Goal: Transaction & Acquisition: Purchase product/service

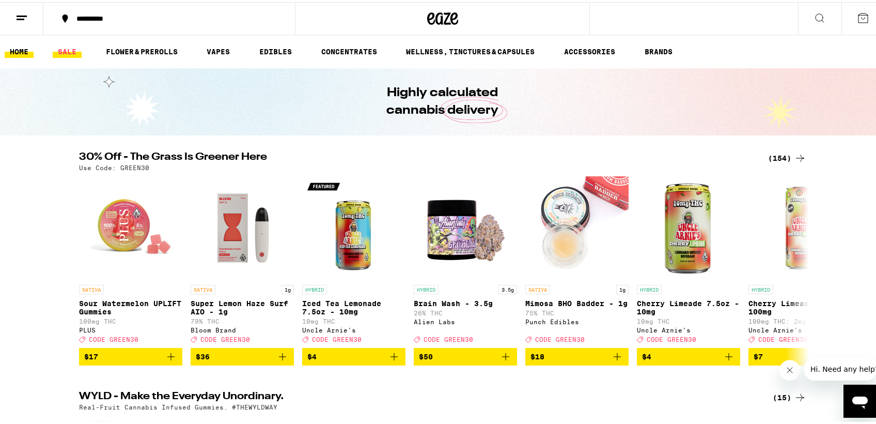
click at [75, 51] on link "SALE" at bounding box center [67, 49] width 29 height 12
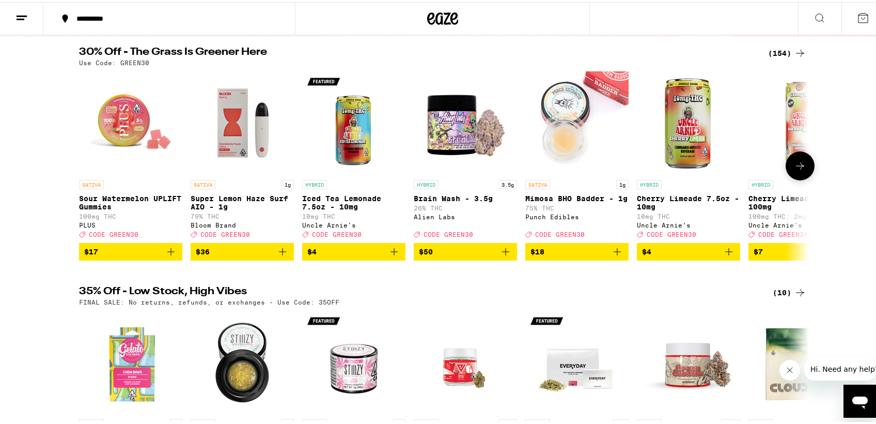
scroll to position [105, 0]
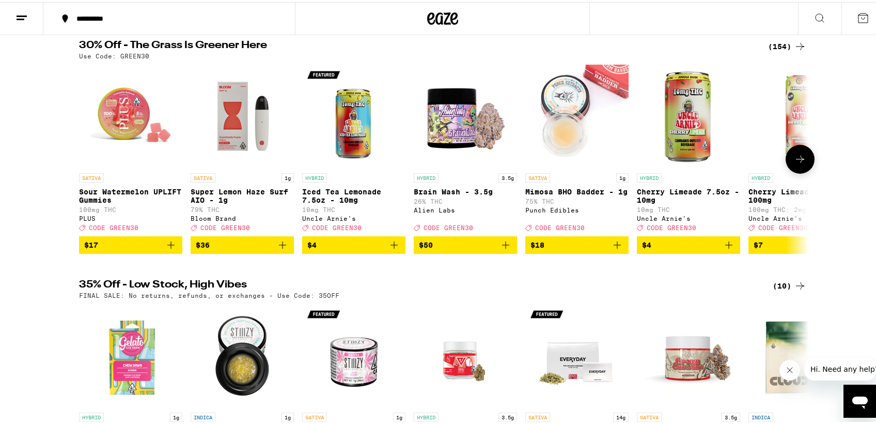
click at [797, 163] on icon at bounding box center [800, 157] width 12 height 12
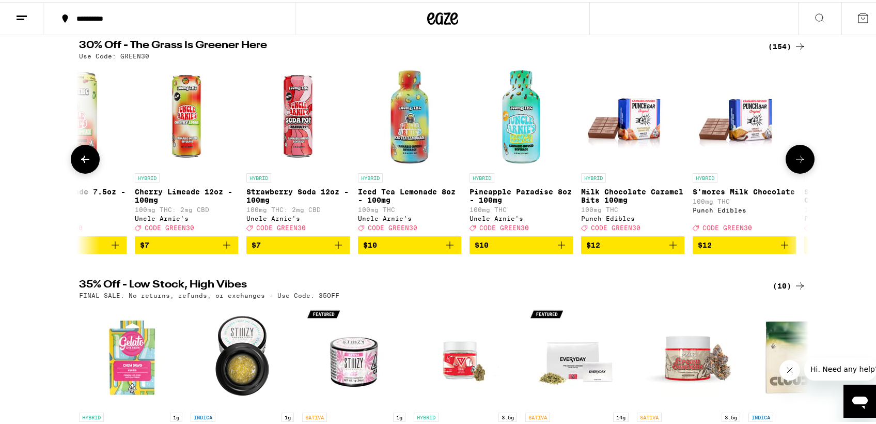
scroll to position [0, 615]
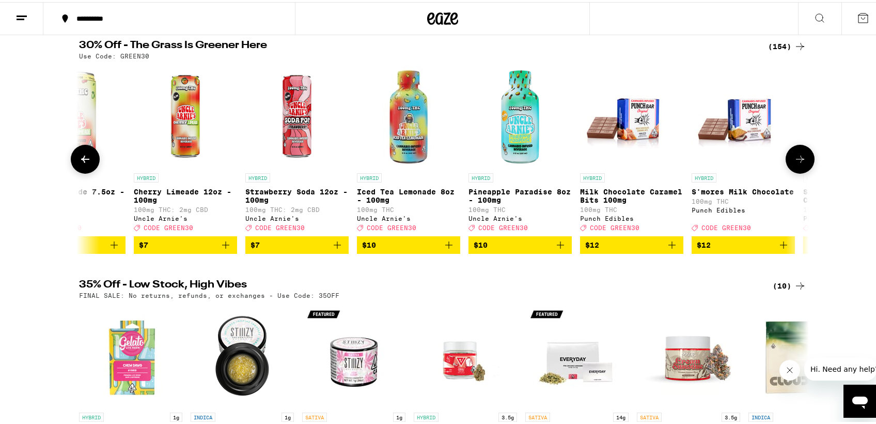
click at [796, 162] on icon at bounding box center [800, 157] width 12 height 12
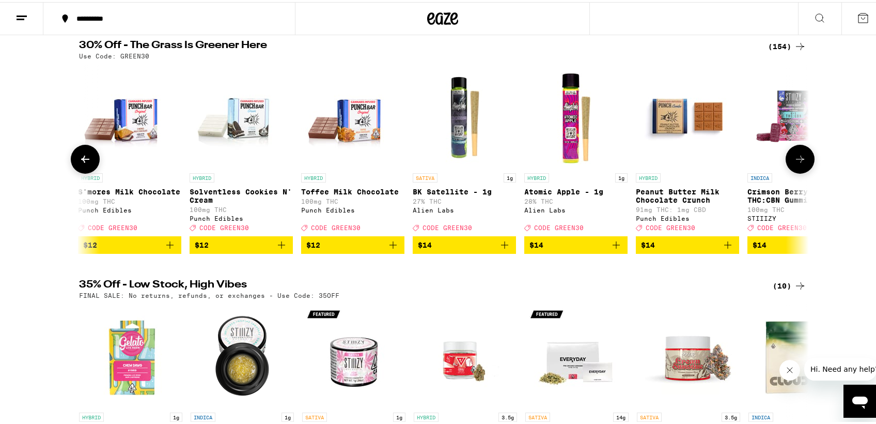
scroll to position [0, 1230]
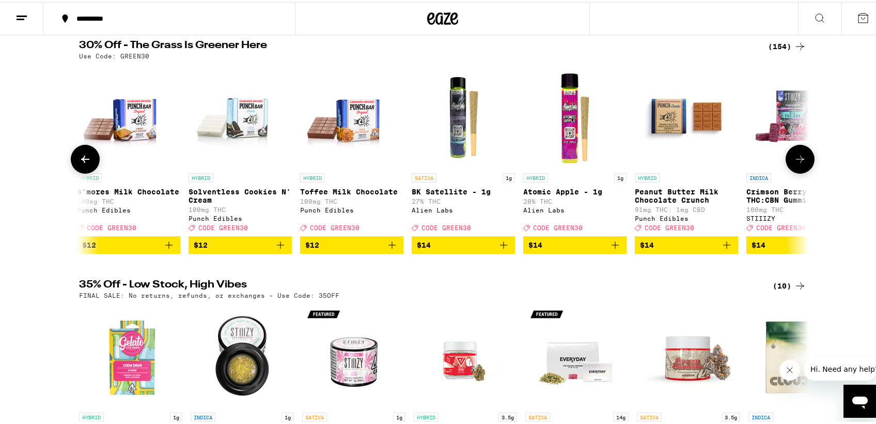
click at [796, 162] on icon at bounding box center [800, 157] width 12 height 12
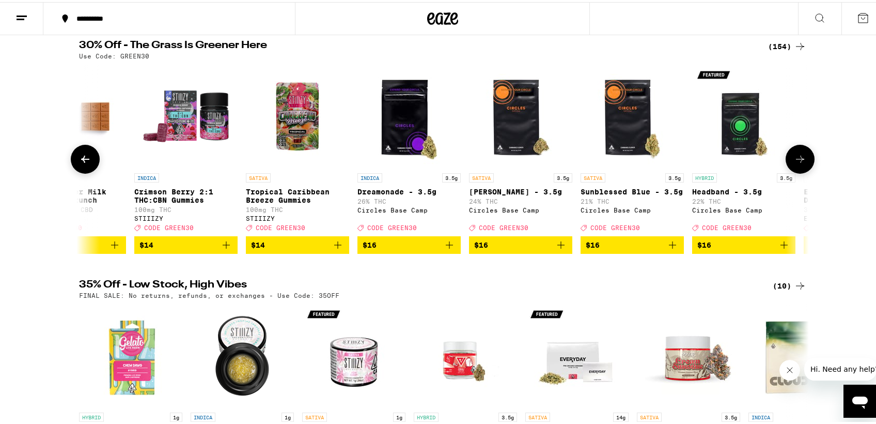
scroll to position [0, 1845]
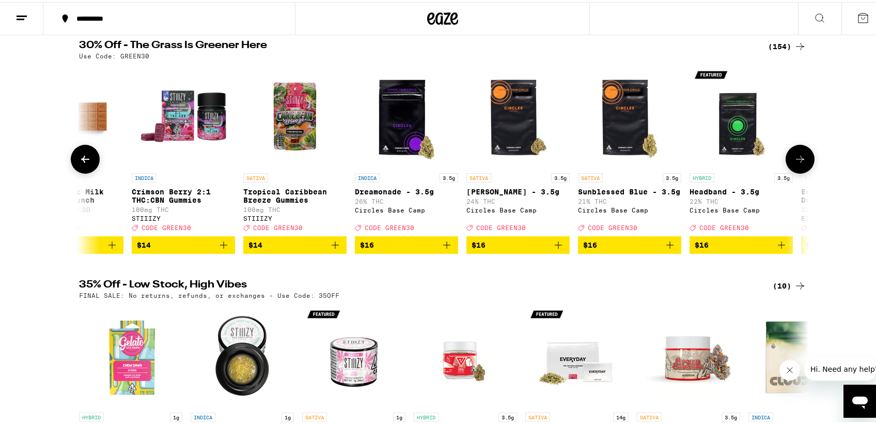
click at [796, 163] on icon at bounding box center [800, 157] width 12 height 12
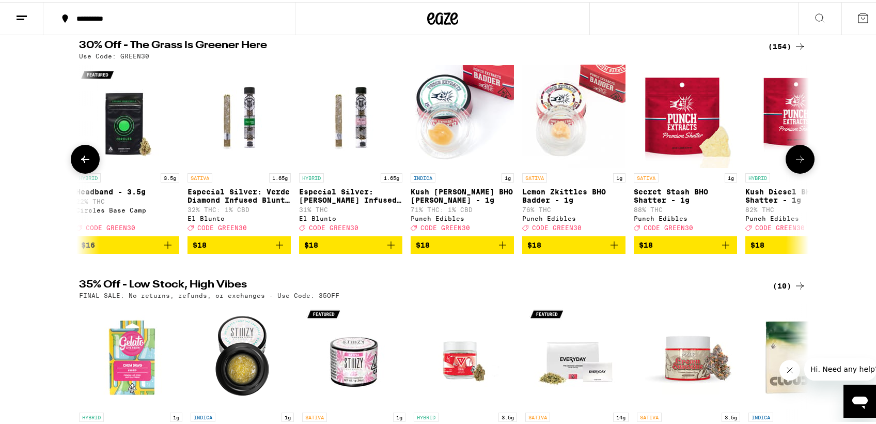
scroll to position [0, 2460]
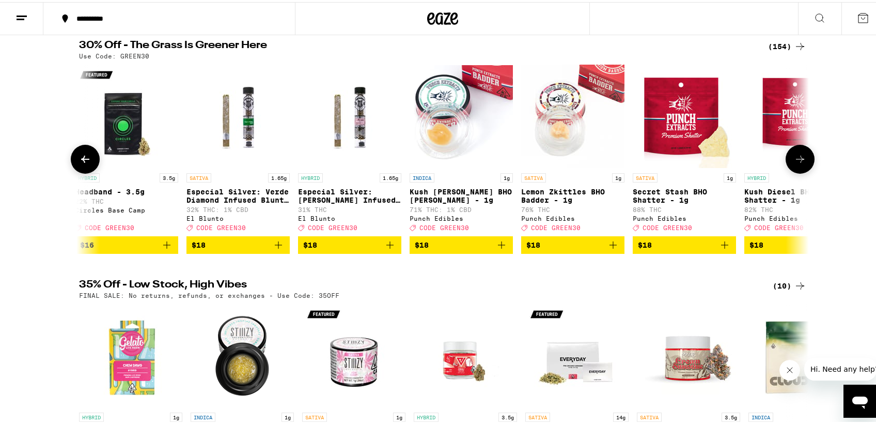
click at [796, 161] on icon at bounding box center [800, 156] width 8 height 7
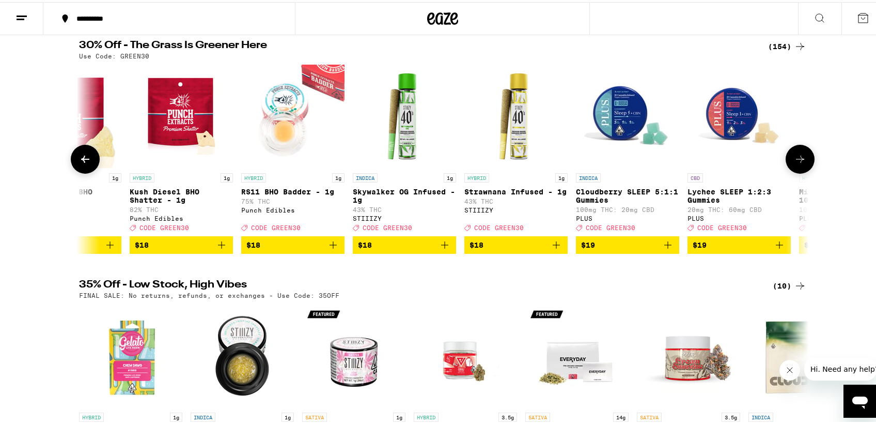
click at [796, 161] on icon at bounding box center [800, 156] width 8 height 7
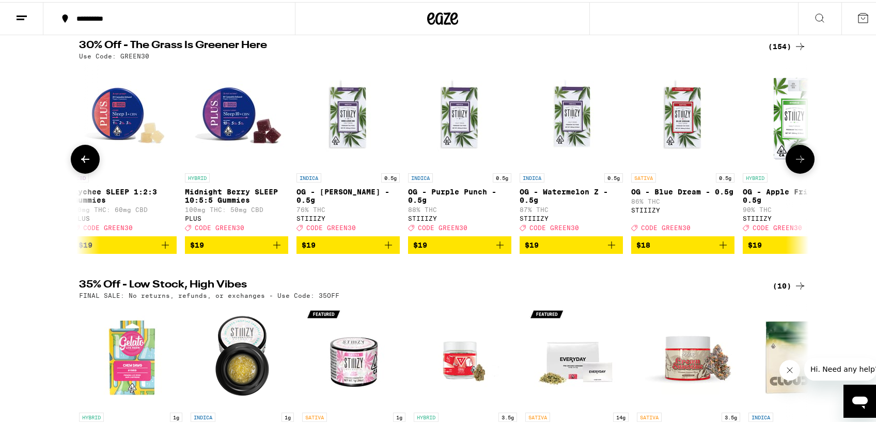
scroll to position [0, 3690]
click at [19, 15] on icon at bounding box center [22, 16] width 12 height 12
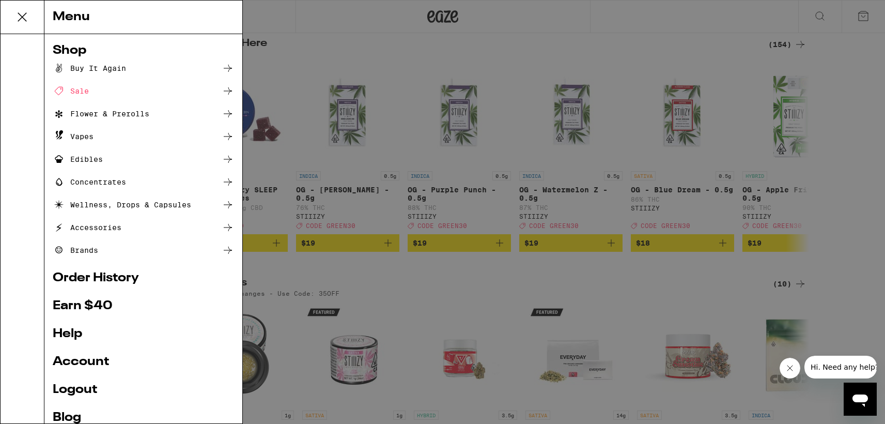
click at [23, 13] on icon at bounding box center [22, 17] width 21 height 21
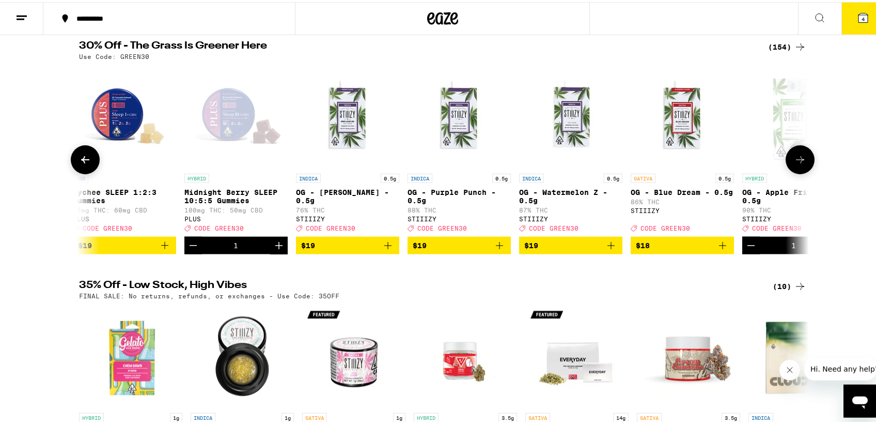
scroll to position [105, 0]
click at [800, 163] on icon at bounding box center [800, 157] width 12 height 12
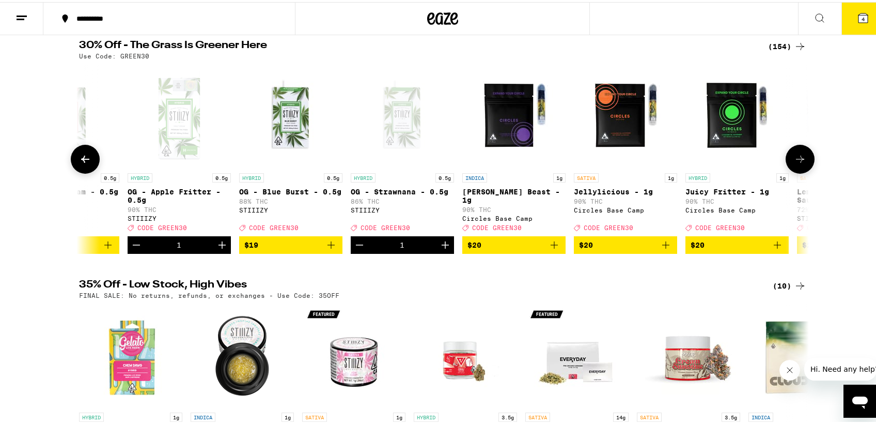
click at [800, 163] on icon at bounding box center [800, 157] width 12 height 12
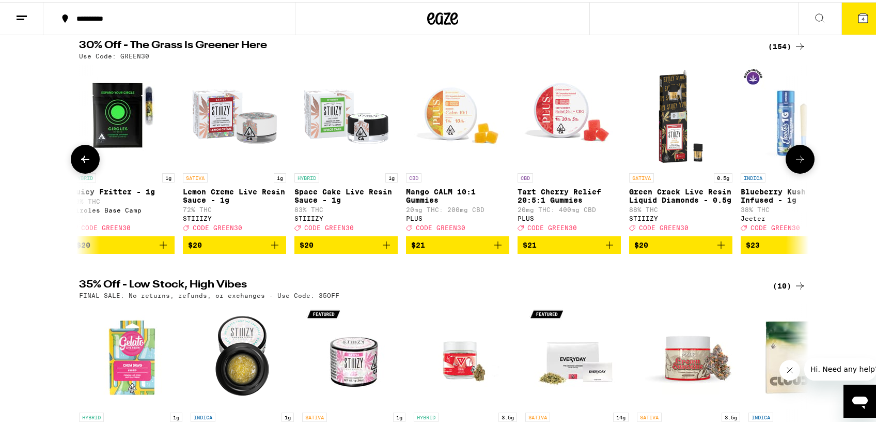
scroll to position [0, 4919]
click at [800, 163] on icon at bounding box center [800, 157] width 12 height 12
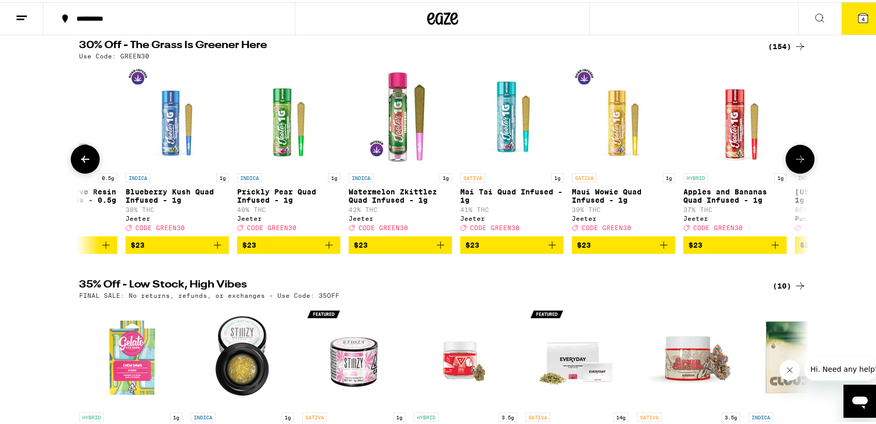
click at [800, 163] on icon at bounding box center [800, 157] width 12 height 12
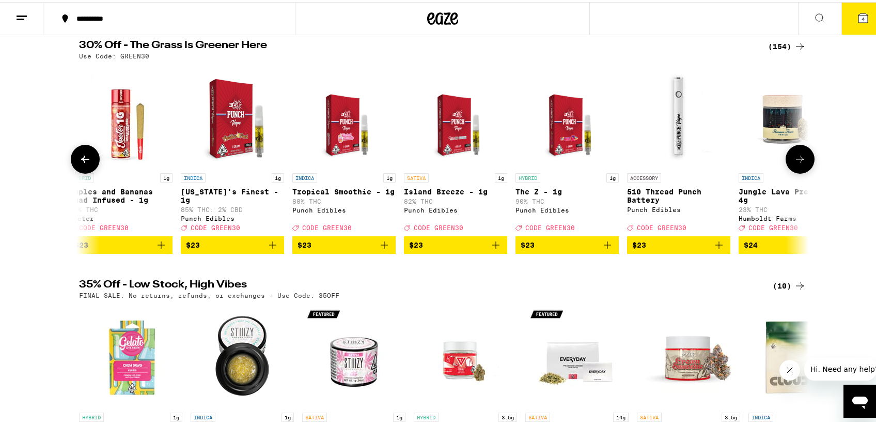
scroll to position [0, 6149]
click at [800, 163] on icon at bounding box center [800, 157] width 12 height 12
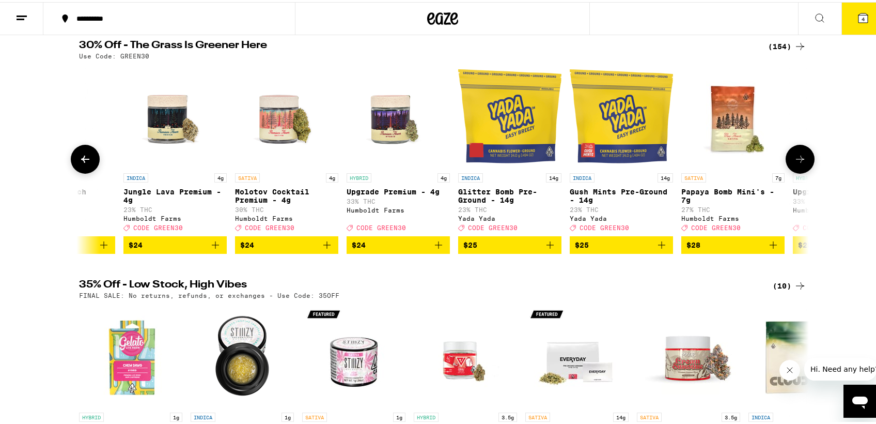
click at [800, 163] on icon at bounding box center [800, 157] width 12 height 12
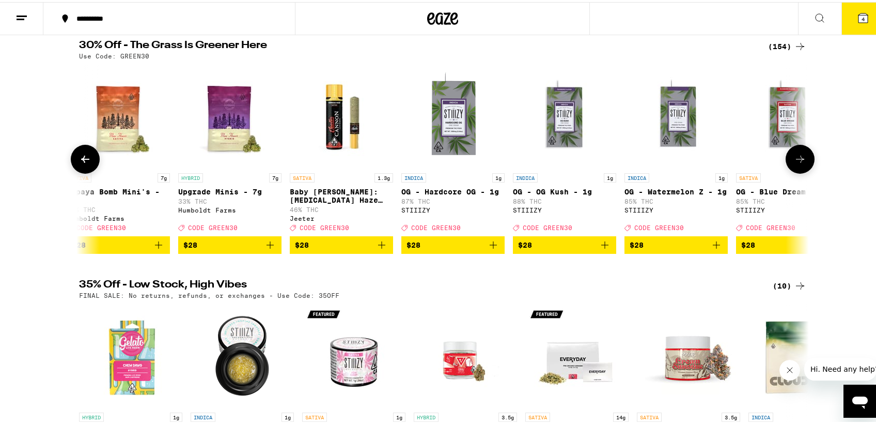
click at [800, 163] on icon at bounding box center [800, 157] width 12 height 12
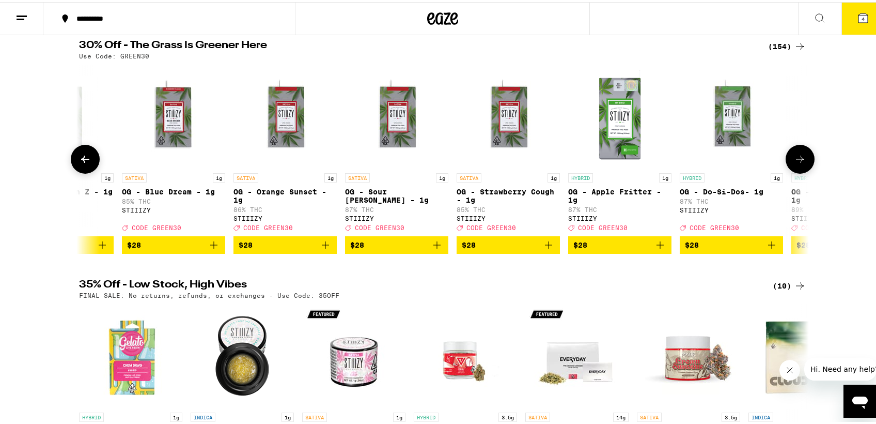
scroll to position [0, 7994]
click at [800, 163] on icon at bounding box center [800, 157] width 12 height 12
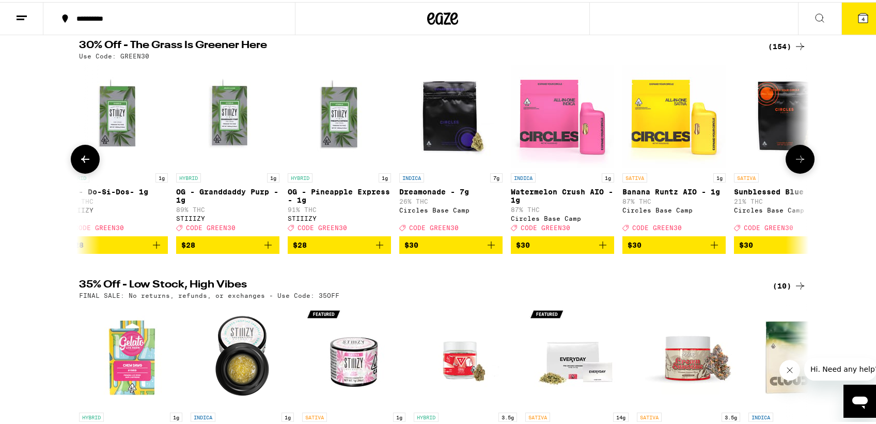
click at [800, 163] on icon at bounding box center [800, 157] width 12 height 12
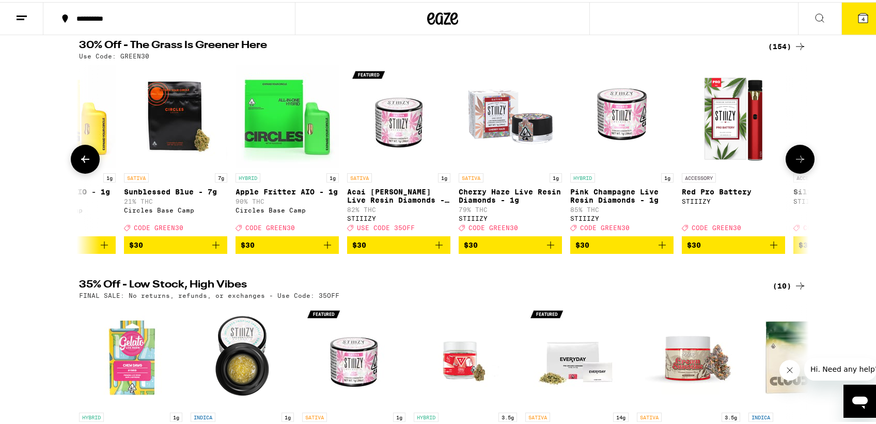
scroll to position [0, 9224]
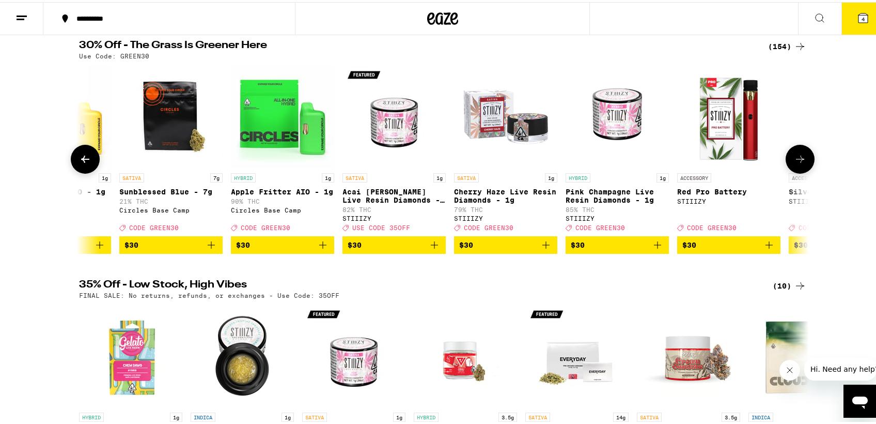
click at [800, 163] on icon at bounding box center [800, 157] width 12 height 12
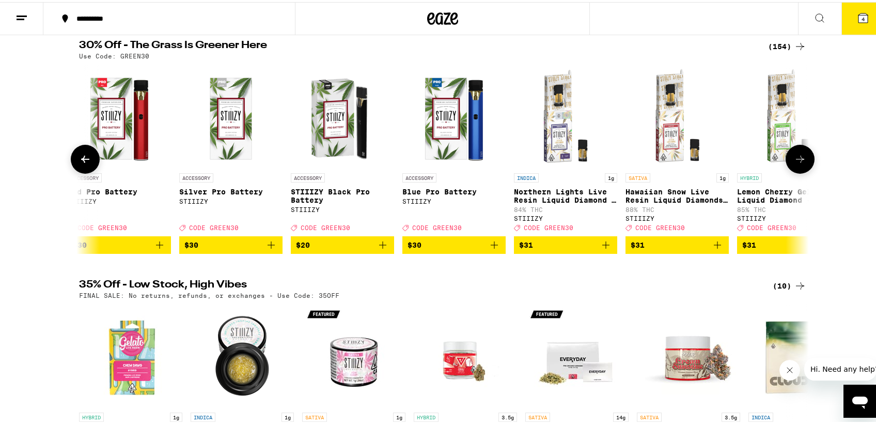
scroll to position [0, 9839]
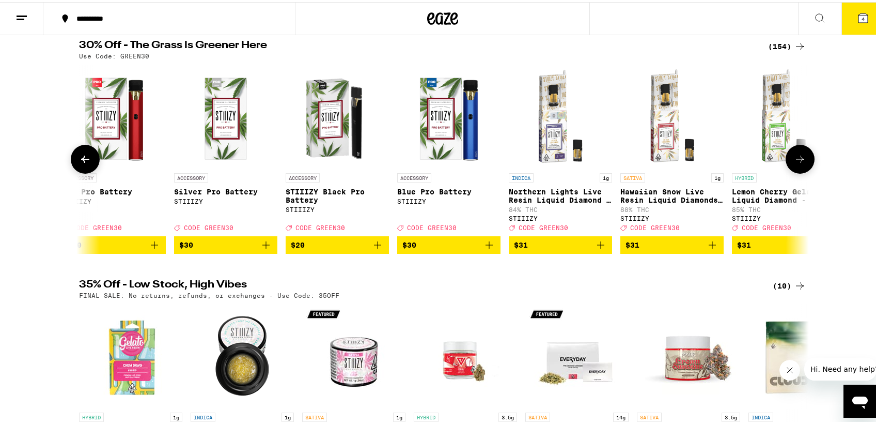
click at [800, 163] on icon at bounding box center [800, 157] width 12 height 12
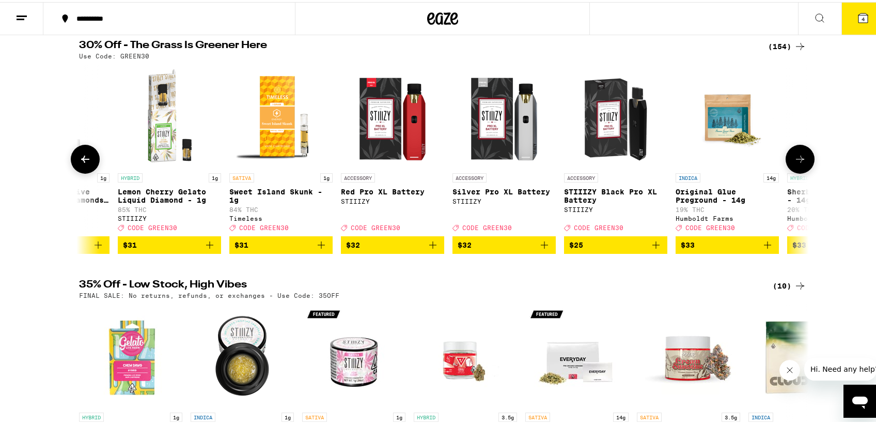
scroll to position [0, 10454]
click at [79, 163] on icon at bounding box center [85, 157] width 12 height 12
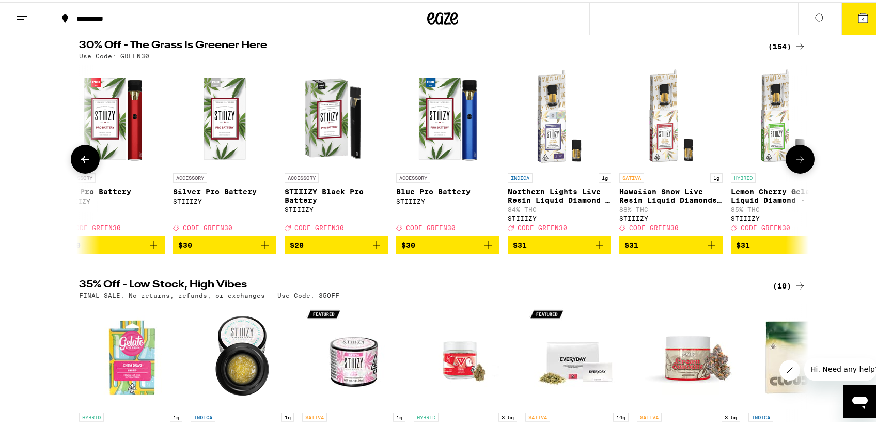
scroll to position [0, 9839]
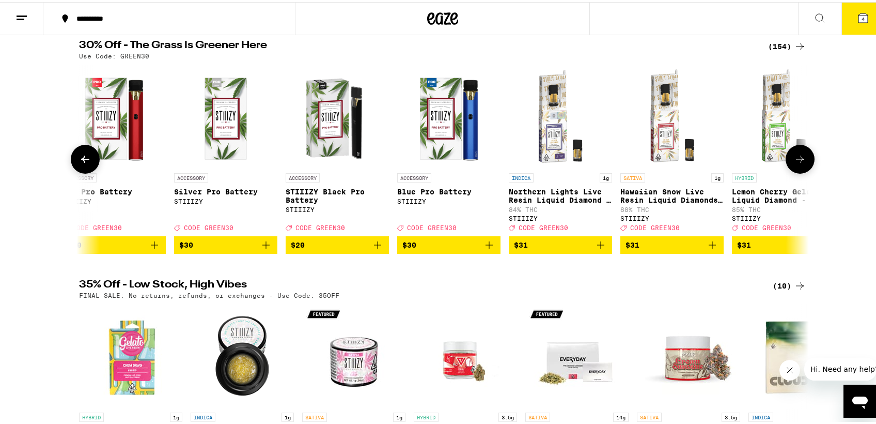
click at [800, 163] on icon at bounding box center [800, 157] width 12 height 12
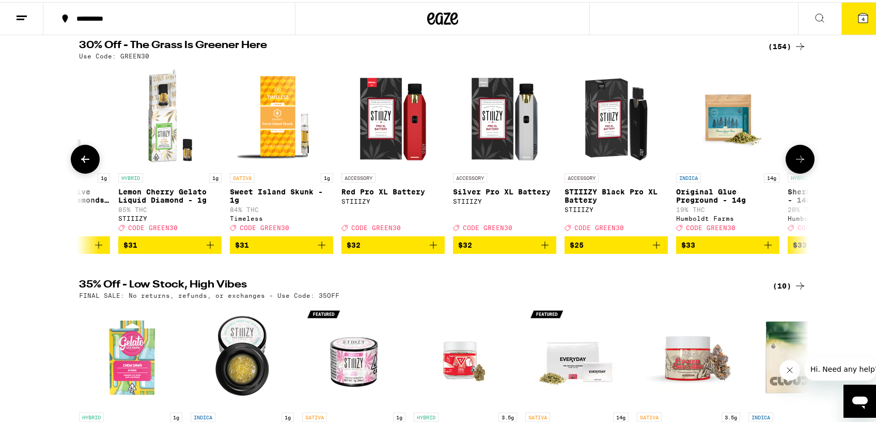
scroll to position [0, 10454]
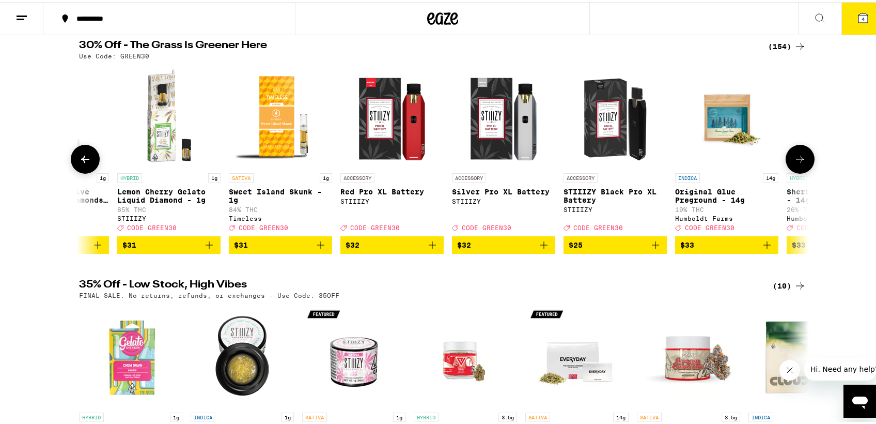
click at [800, 162] on icon at bounding box center [800, 157] width 12 height 12
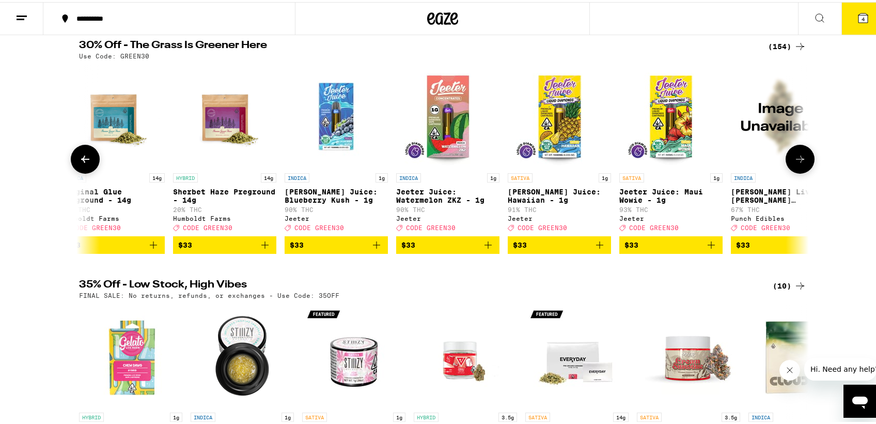
scroll to position [0, 11069]
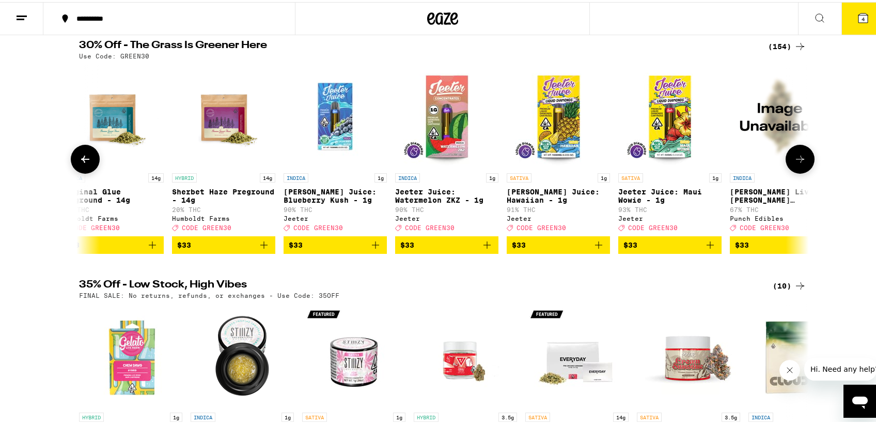
click at [79, 161] on icon at bounding box center [85, 157] width 12 height 12
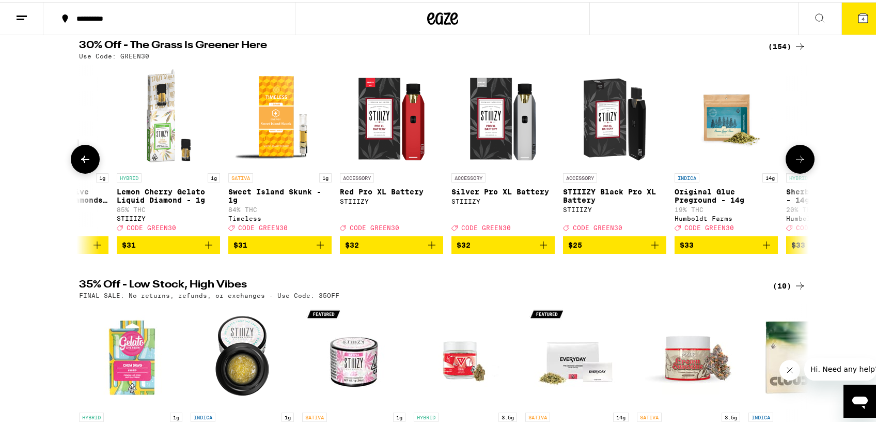
scroll to position [0, 10454]
click at [802, 165] on button at bounding box center [800, 157] width 29 height 29
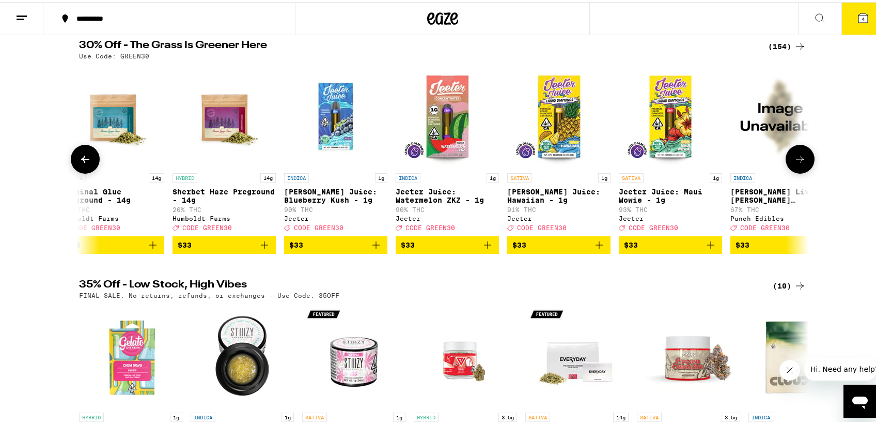
scroll to position [0, 11069]
click at [802, 165] on button at bounding box center [800, 157] width 29 height 29
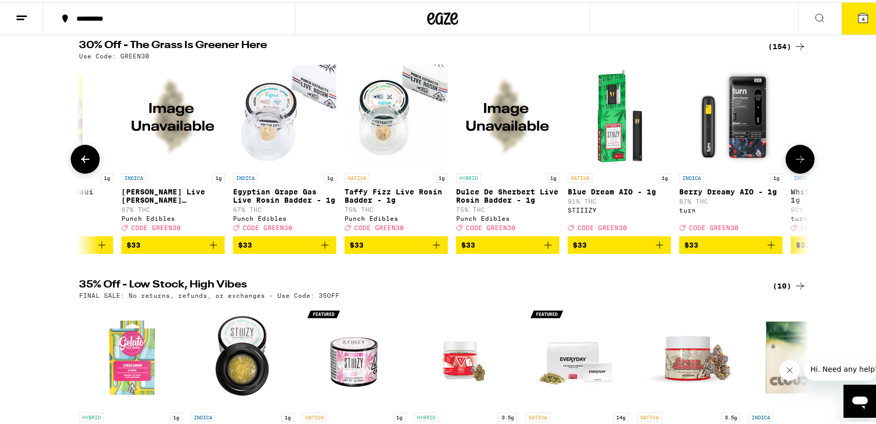
scroll to position [0, 11684]
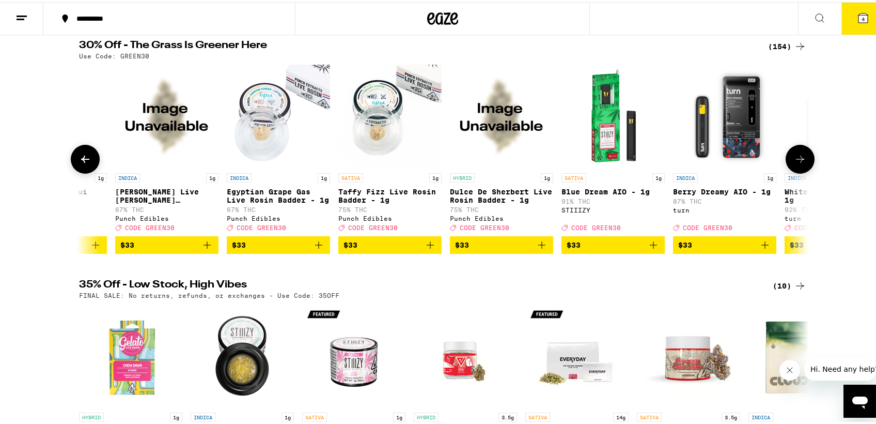
click at [802, 165] on button at bounding box center [800, 157] width 29 height 29
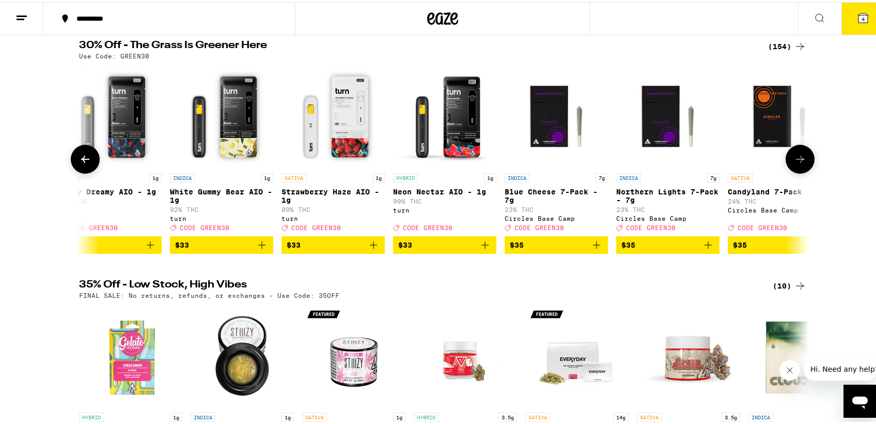
click at [802, 165] on button at bounding box center [800, 157] width 29 height 29
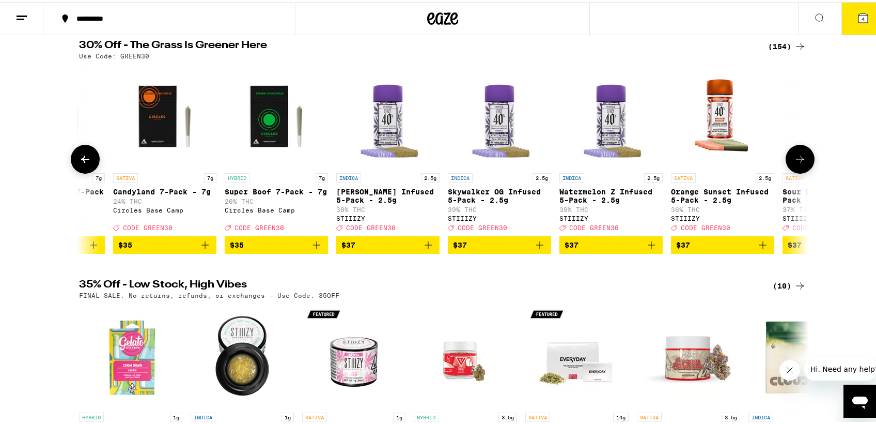
click at [802, 165] on button at bounding box center [800, 157] width 29 height 29
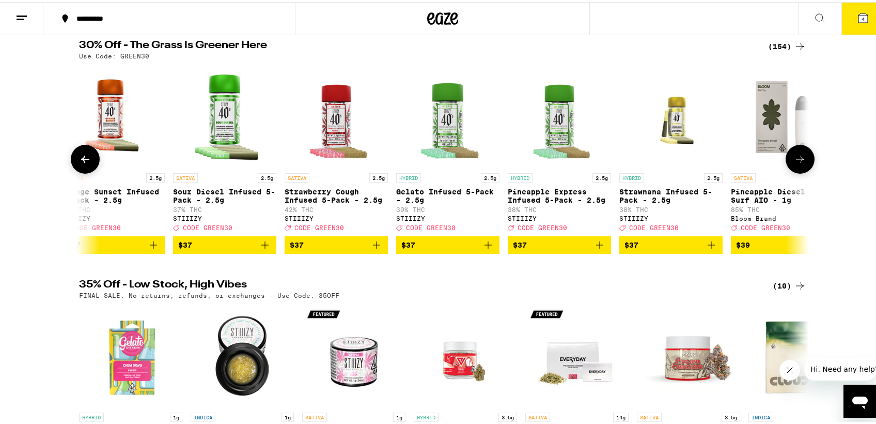
scroll to position [0, 13528]
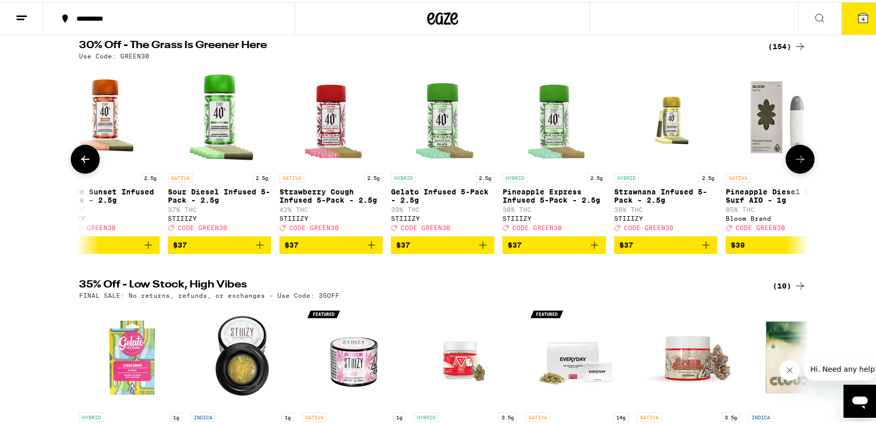
click at [802, 165] on button at bounding box center [800, 157] width 29 height 29
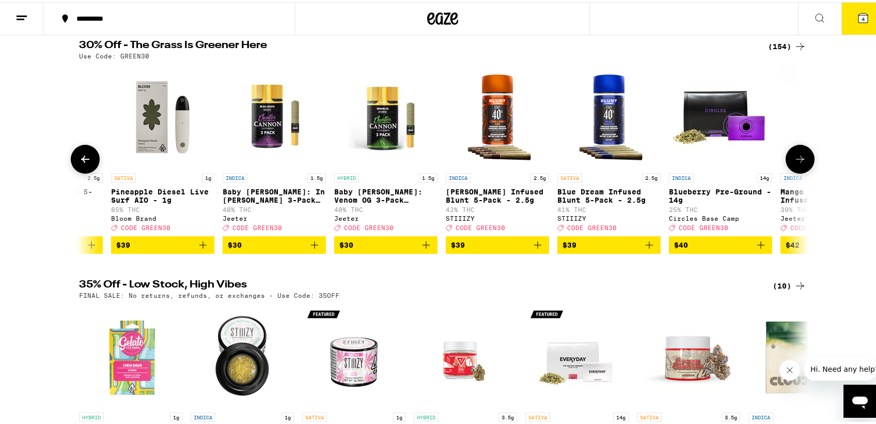
click at [802, 165] on button at bounding box center [800, 157] width 29 height 29
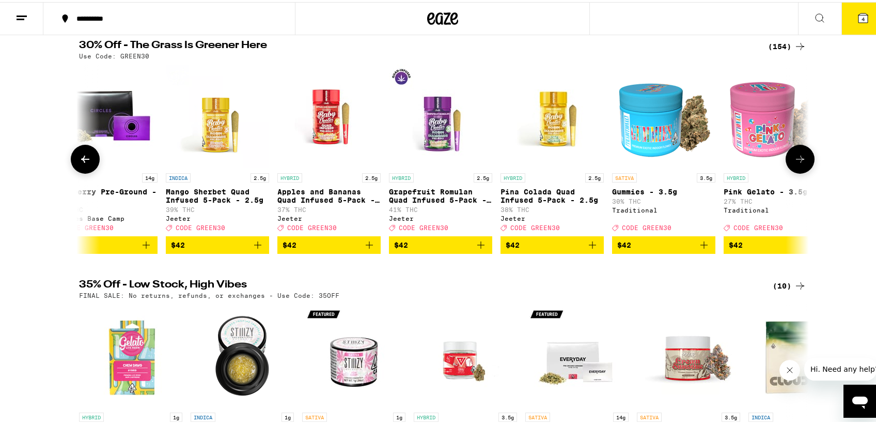
click at [802, 165] on button at bounding box center [800, 157] width 29 height 29
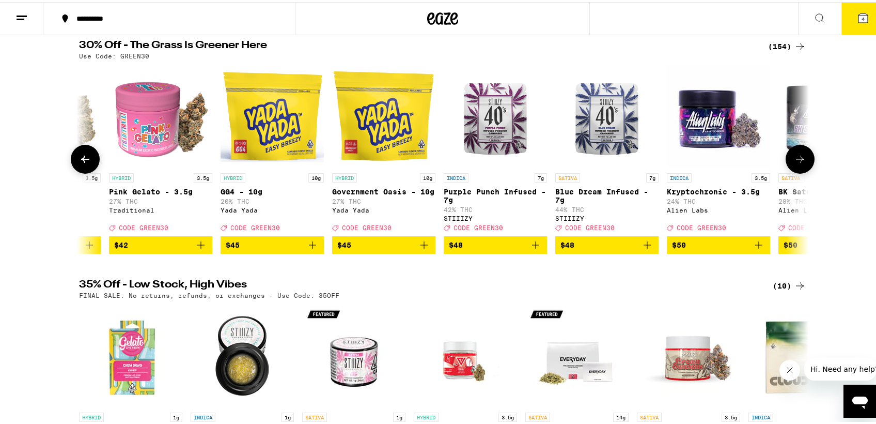
click at [802, 165] on button at bounding box center [800, 157] width 29 height 29
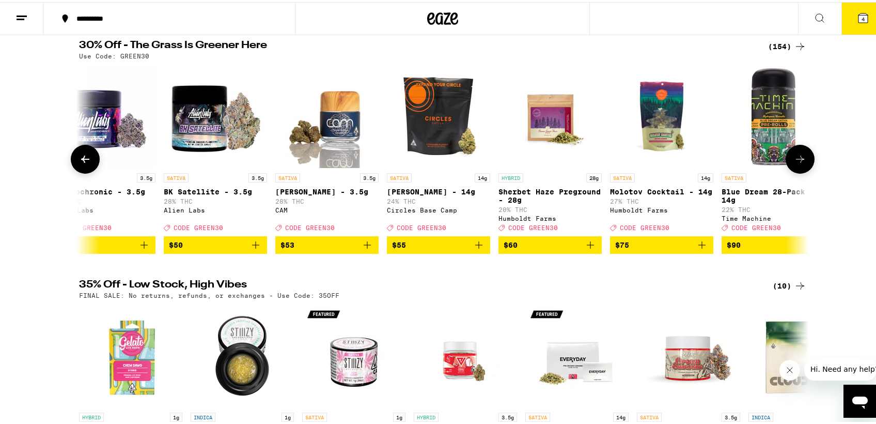
click at [802, 165] on button at bounding box center [800, 157] width 29 height 29
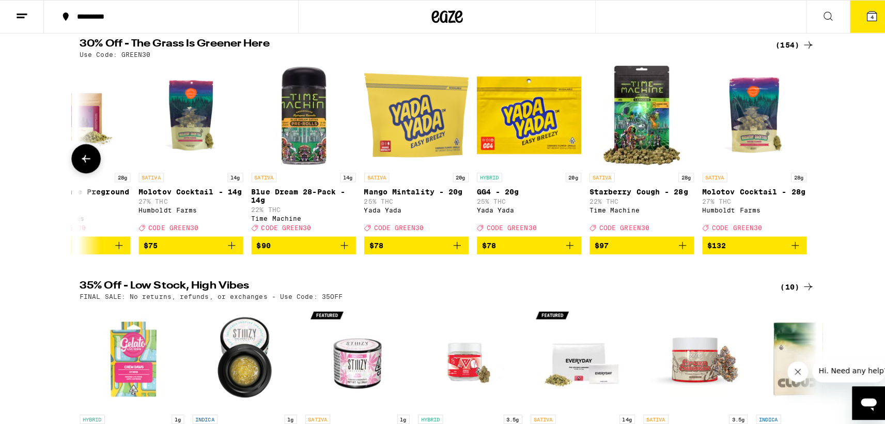
scroll to position [0, 16461]
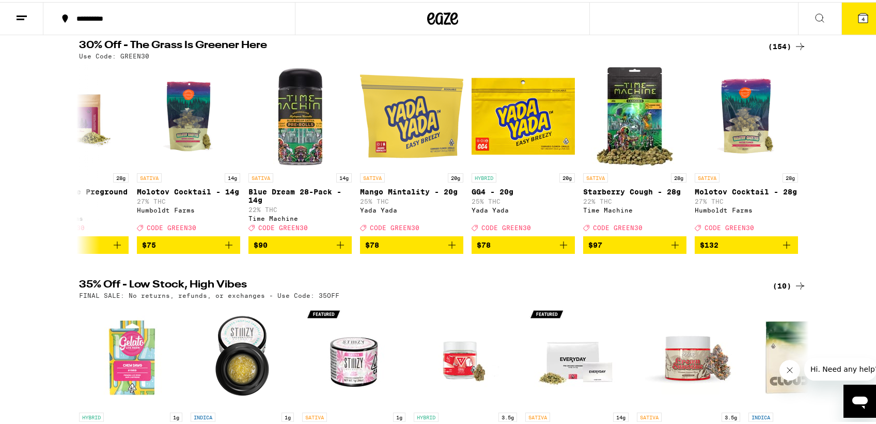
click at [24, 10] on icon at bounding box center [22, 16] width 12 height 12
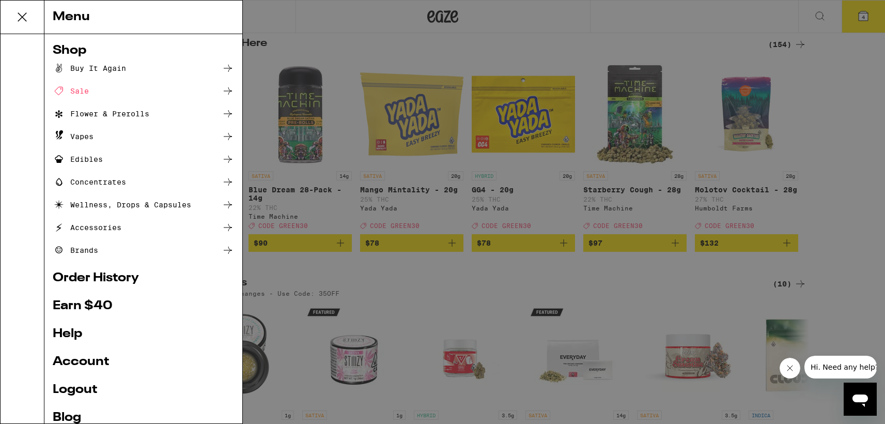
click at [76, 94] on div "Sale" at bounding box center [71, 91] width 36 height 12
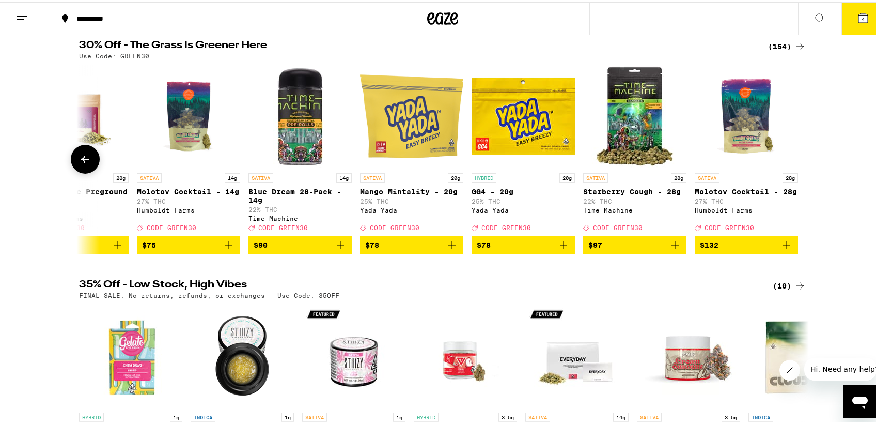
click at [81, 163] on icon at bounding box center [85, 157] width 12 height 12
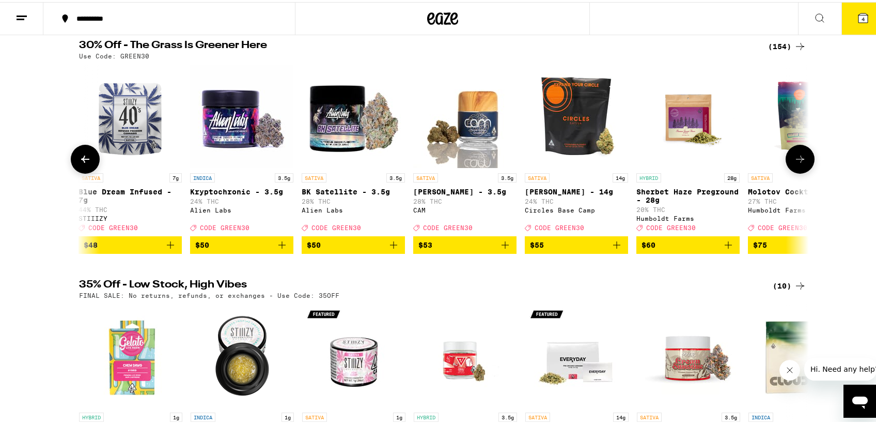
click at [81, 163] on icon at bounding box center [85, 157] width 12 height 12
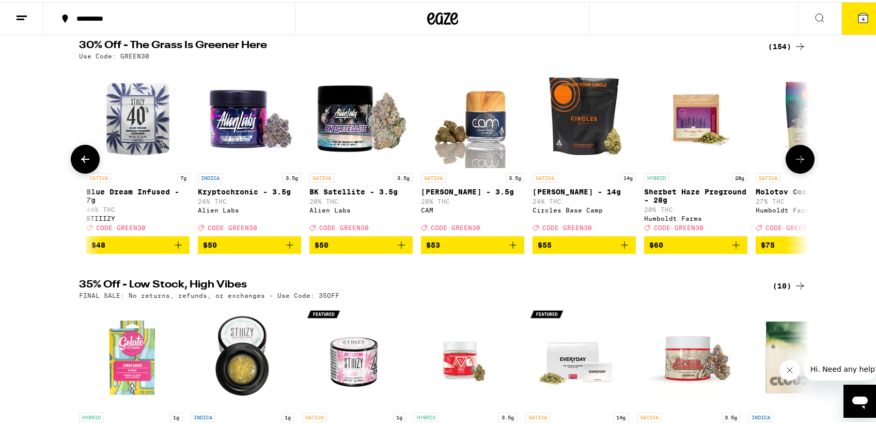
scroll to position [0, 15443]
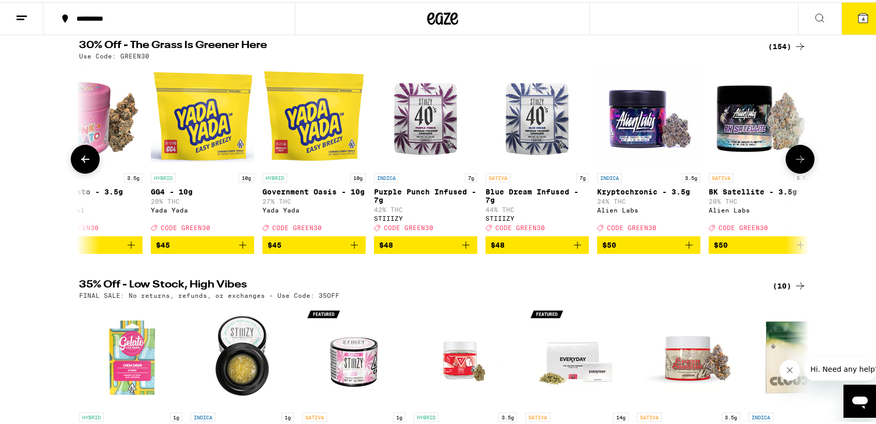
click at [81, 163] on div "30% Off - The Grass Is Greener Here (154) Use Code: GREEN30 SATIVA Sour Waterme…" at bounding box center [443, 144] width 744 height 213
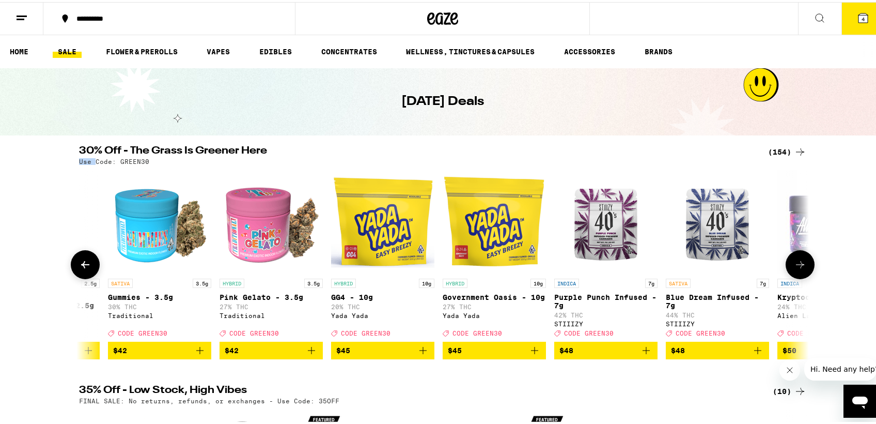
click at [81, 163] on p "Use Code: GREEN30" at bounding box center [114, 159] width 70 height 7
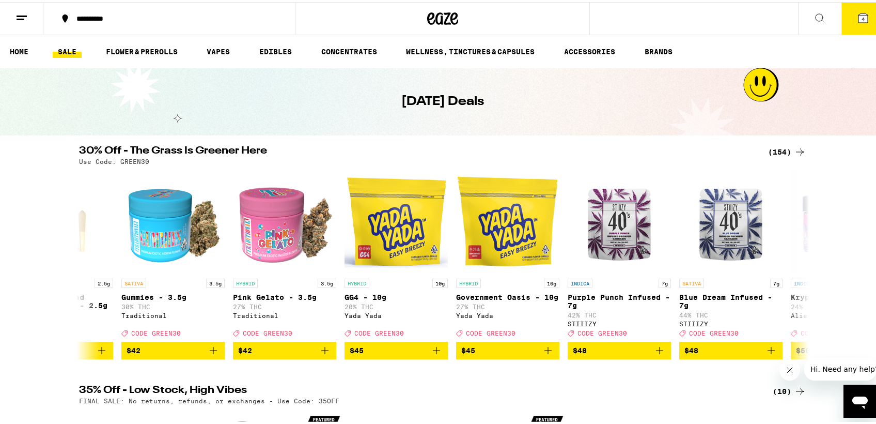
click at [81, 163] on p "Use Code: GREEN30" at bounding box center [114, 159] width 70 height 7
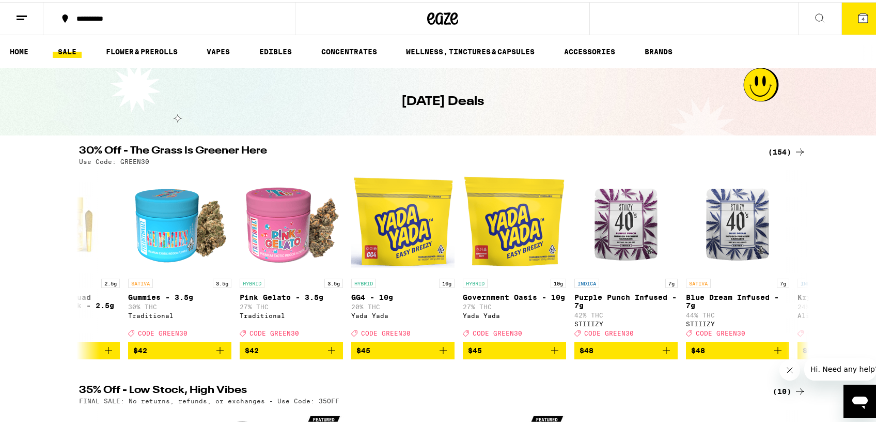
click at [231, 124] on div "[DATE] Deals" at bounding box center [442, 99] width 885 height 67
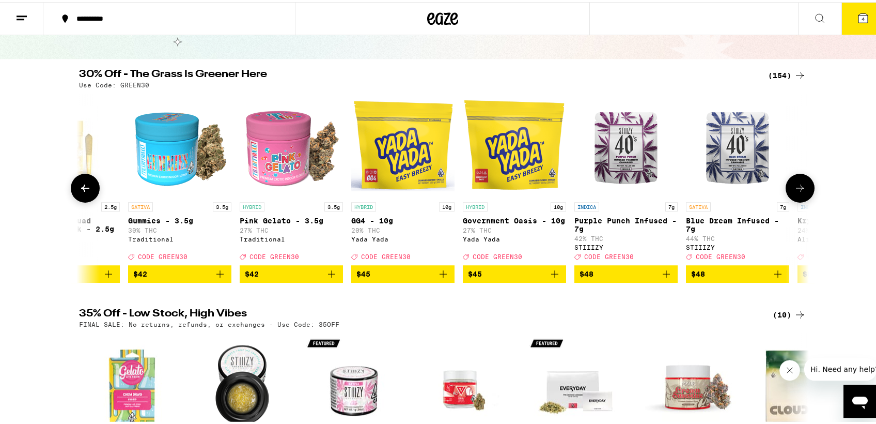
scroll to position [105, 0]
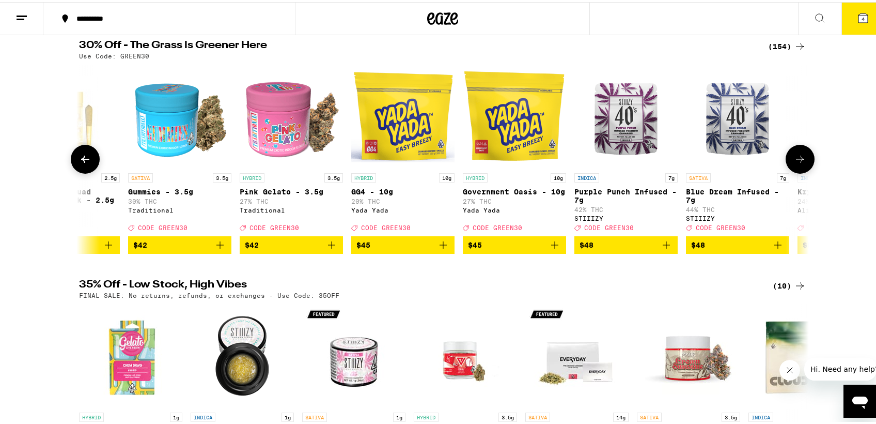
click at [86, 163] on icon at bounding box center [85, 157] width 12 height 12
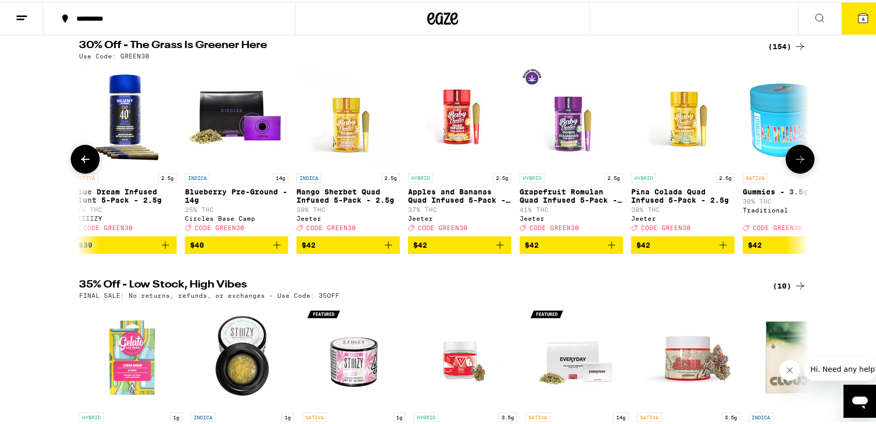
click at [81, 161] on icon at bounding box center [85, 156] width 8 height 7
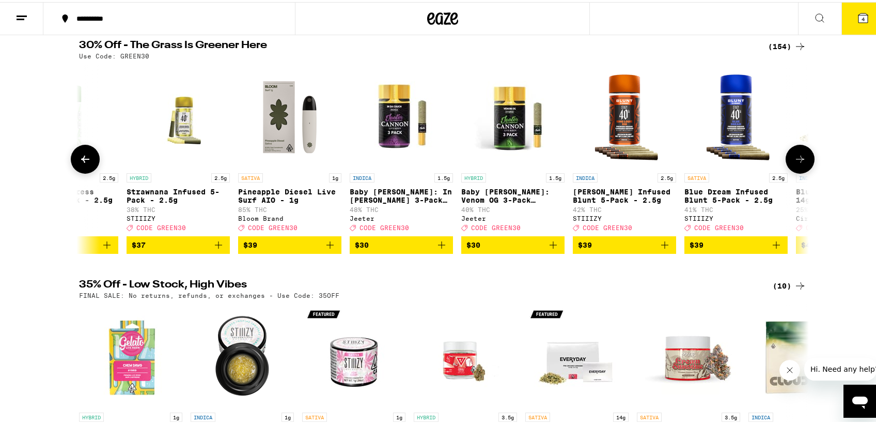
click at [81, 161] on icon at bounding box center [85, 156] width 8 height 7
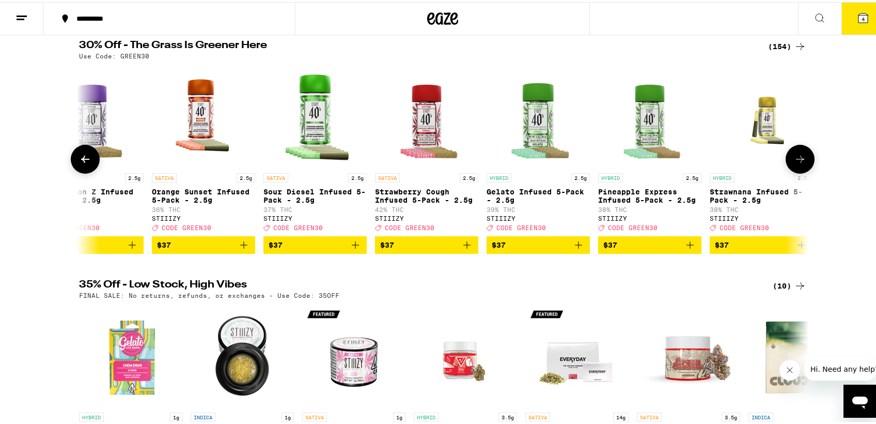
click at [81, 161] on icon at bounding box center [85, 156] width 8 height 7
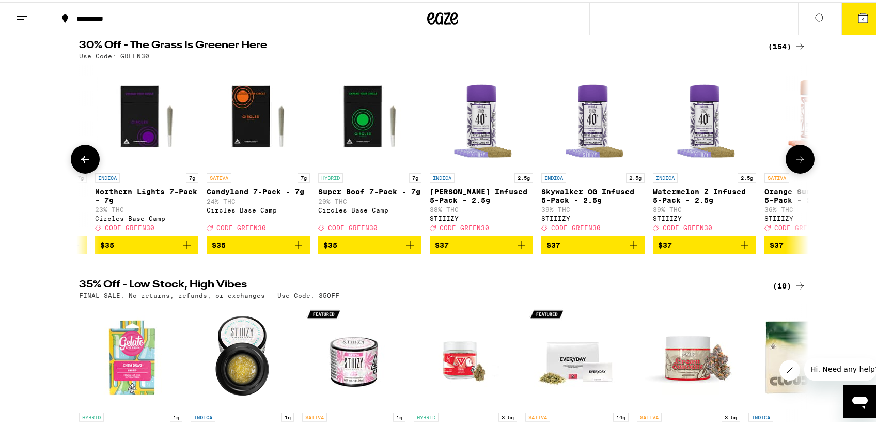
click at [81, 161] on icon at bounding box center [85, 156] width 8 height 7
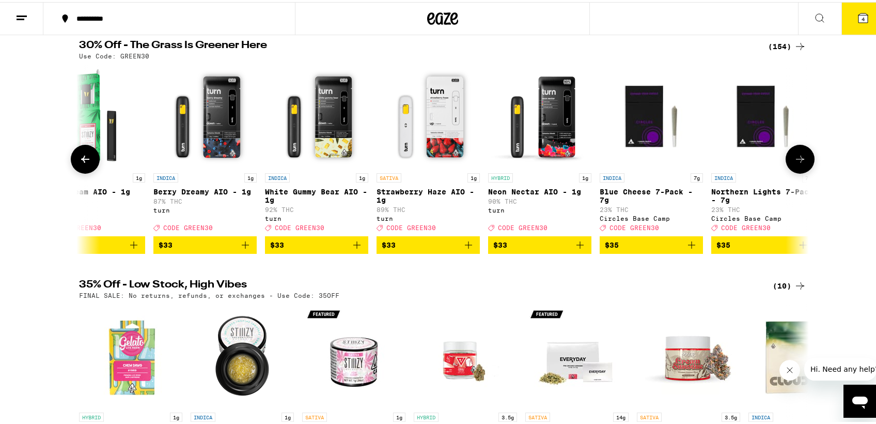
click at [81, 161] on icon at bounding box center [85, 156] width 8 height 7
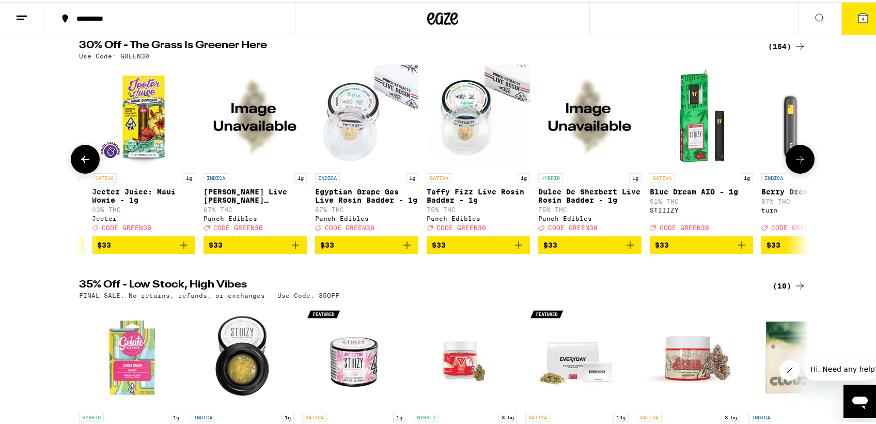
click at [81, 161] on icon at bounding box center [85, 156] width 8 height 7
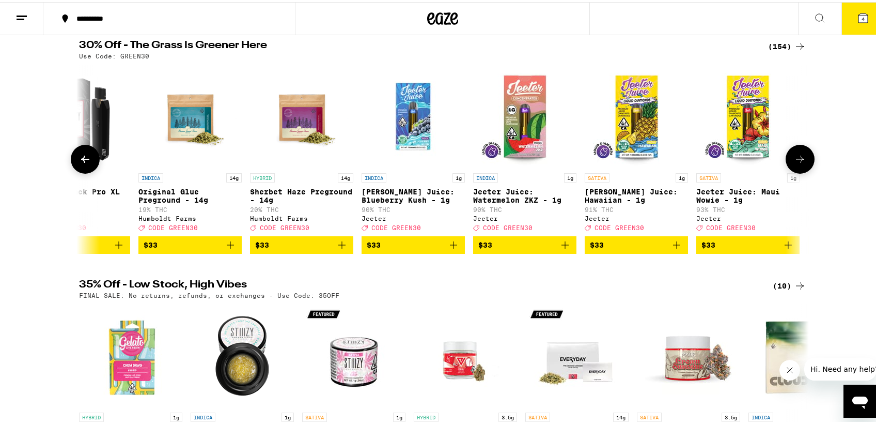
click at [81, 161] on icon at bounding box center [85, 156] width 8 height 7
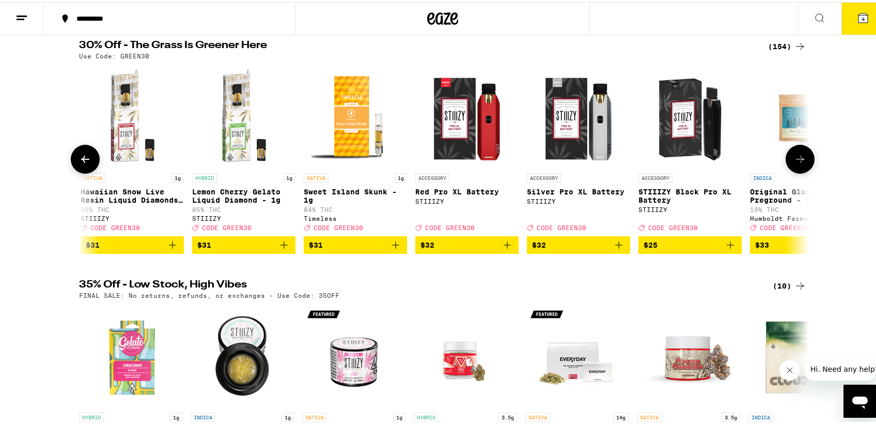
click at [81, 161] on icon at bounding box center [85, 156] width 8 height 7
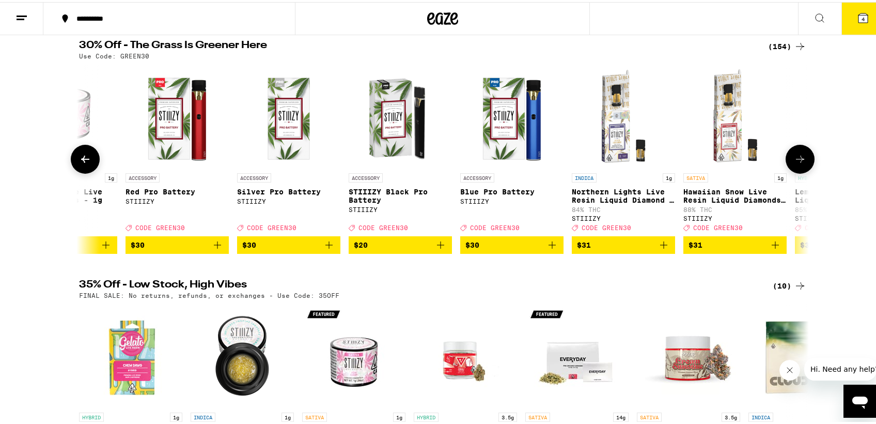
click at [81, 161] on icon at bounding box center [85, 156] width 8 height 7
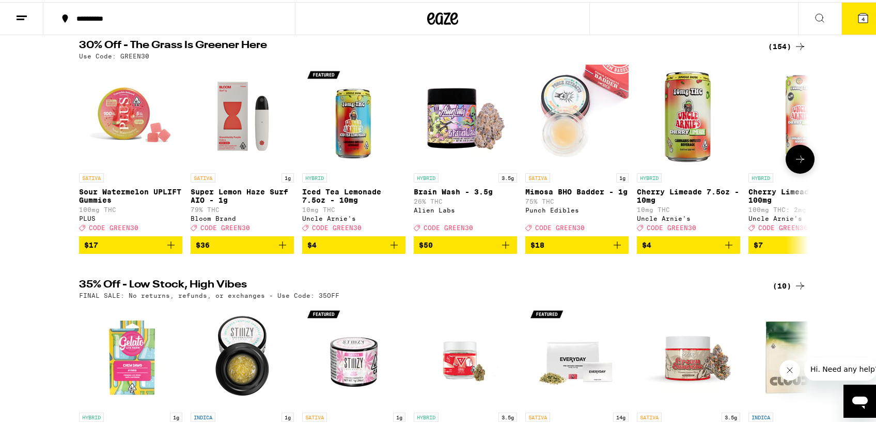
click at [798, 163] on icon at bounding box center [800, 157] width 12 height 12
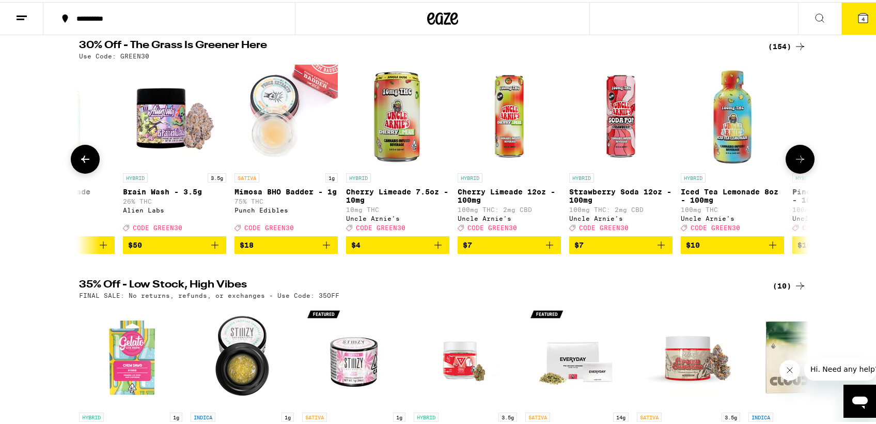
scroll to position [0, 364]
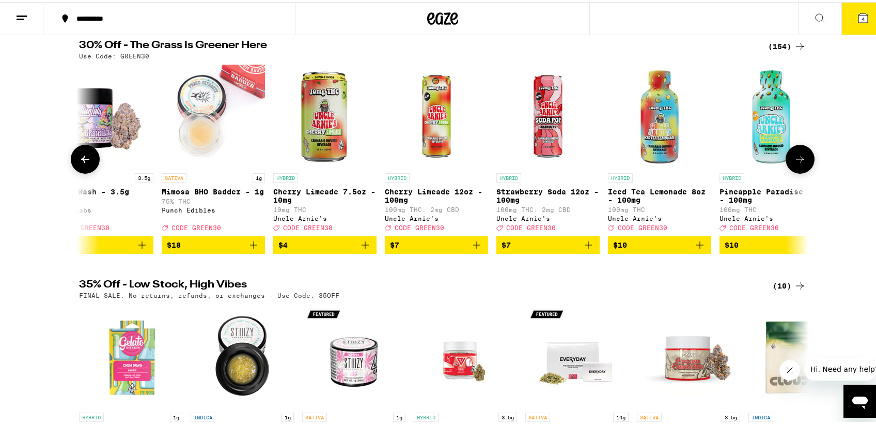
click at [473, 246] on icon "Add to bag" at bounding box center [476, 242] width 7 height 7
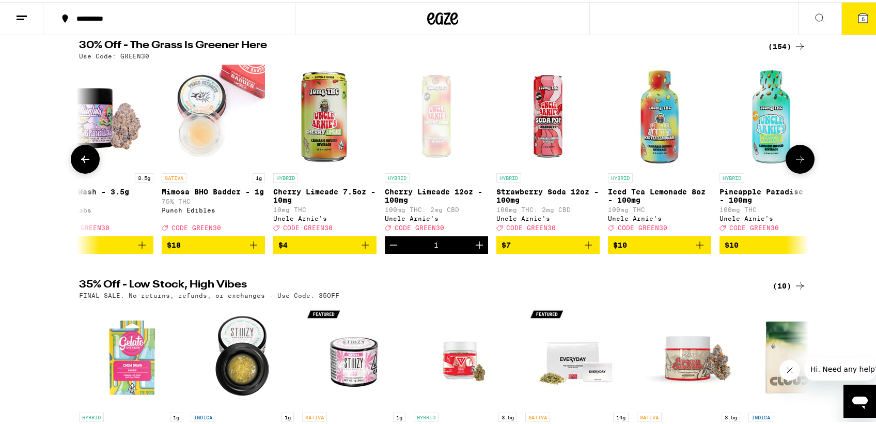
click at [798, 163] on icon at bounding box center [800, 157] width 12 height 12
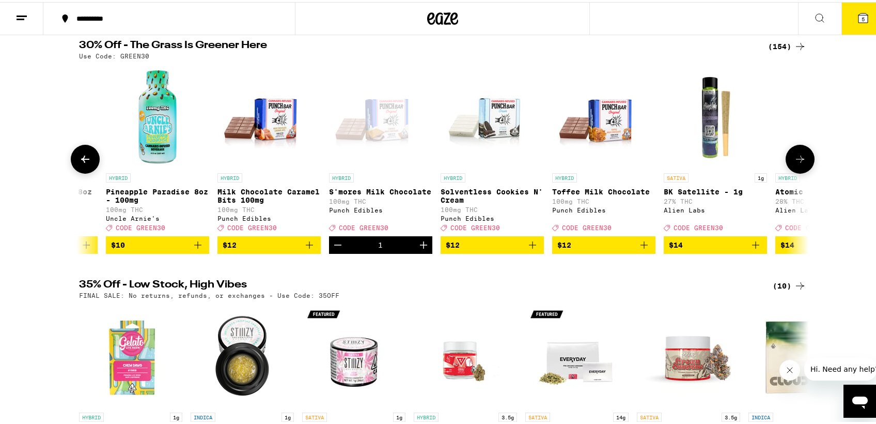
scroll to position [0, 979]
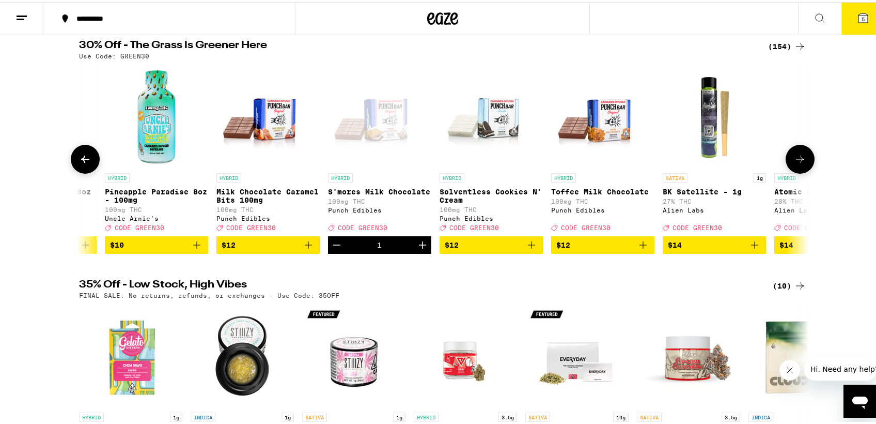
click at [82, 163] on icon at bounding box center [85, 157] width 12 height 12
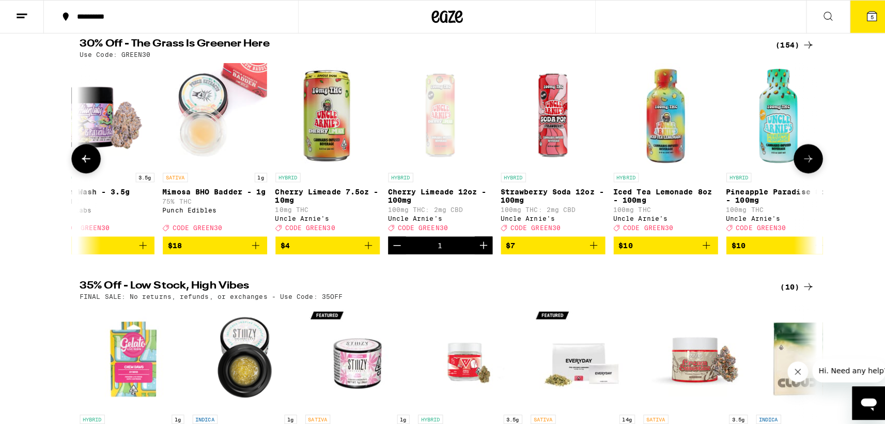
scroll to position [0, 364]
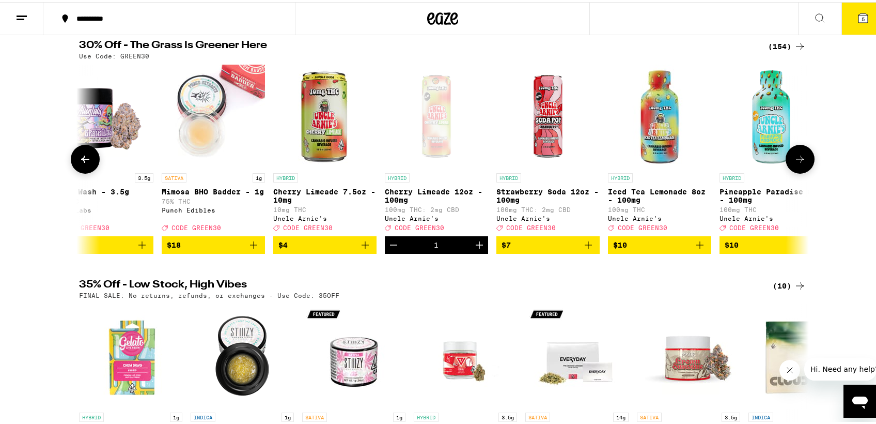
click at [587, 249] on icon "Add to bag" at bounding box center [588, 243] width 12 height 12
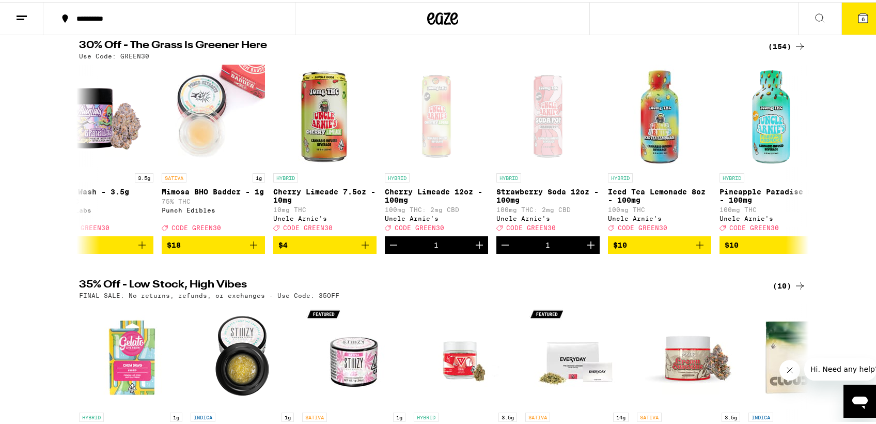
click at [859, 17] on icon at bounding box center [863, 15] width 9 height 9
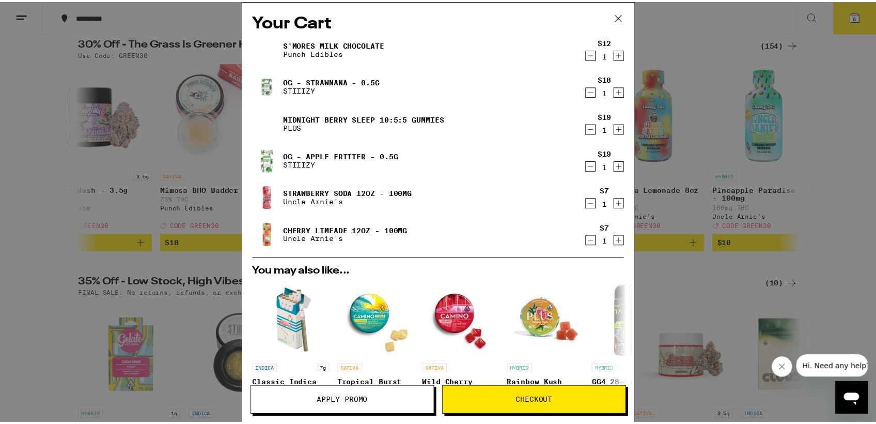
scroll to position [201, 0]
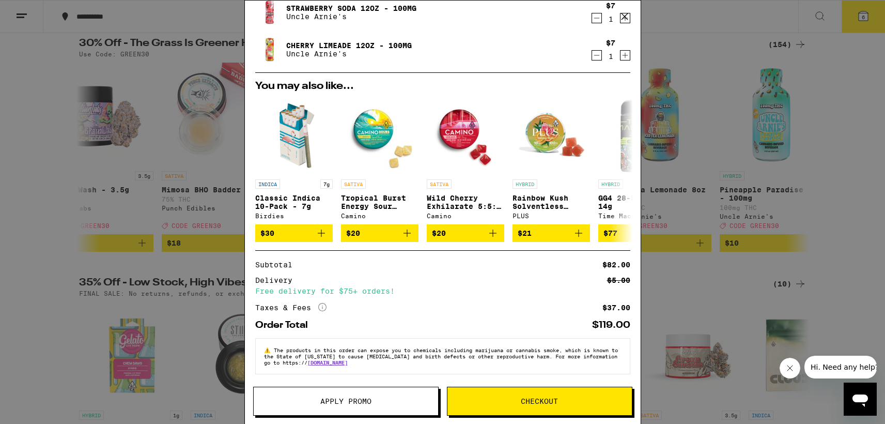
click at [352, 400] on span "Apply Promo" at bounding box center [345, 400] width 51 height 7
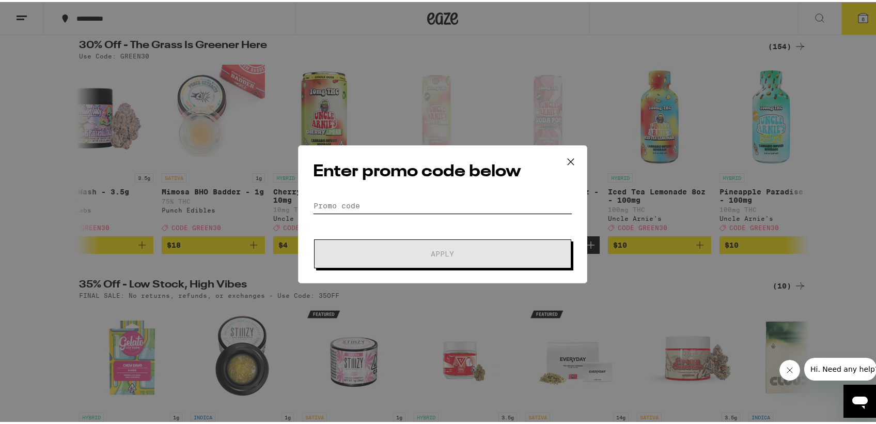
click at [371, 200] on input "Promo Code" at bounding box center [442, 204] width 259 height 16
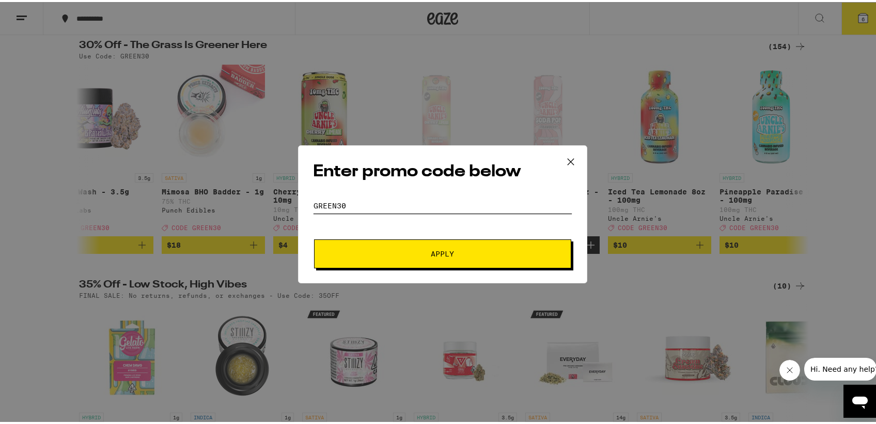
type input "GREEN30"
click at [433, 245] on button "Apply" at bounding box center [442, 251] width 257 height 29
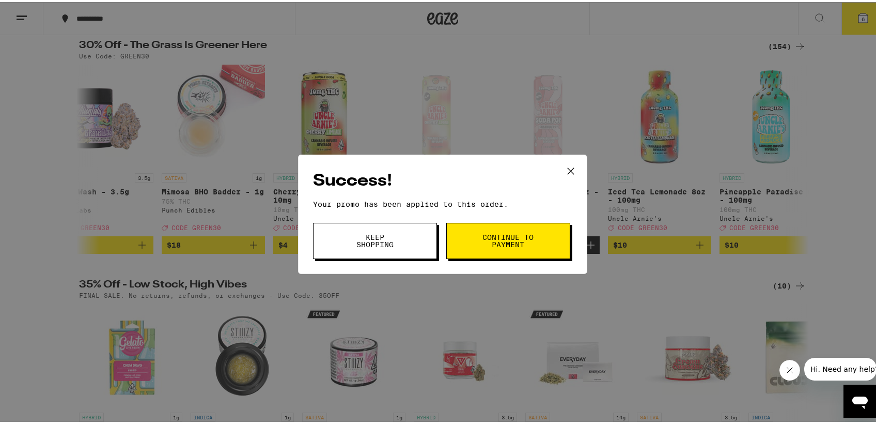
click at [511, 236] on span "Continue to payment" at bounding box center [508, 238] width 53 height 14
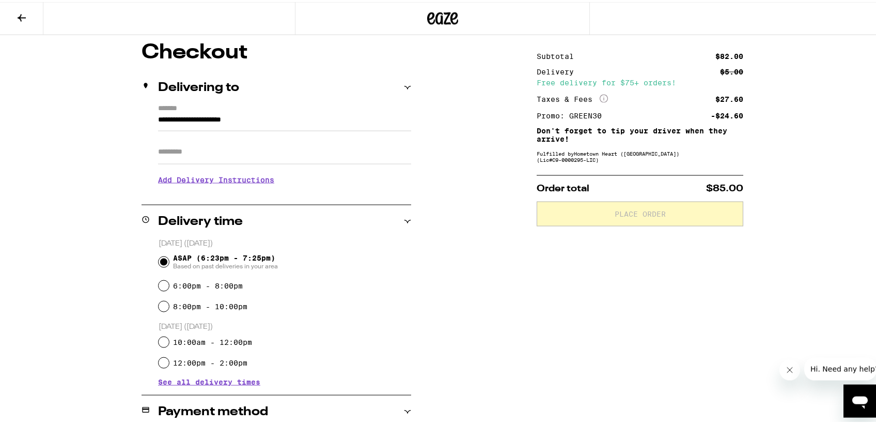
scroll to position [158, 0]
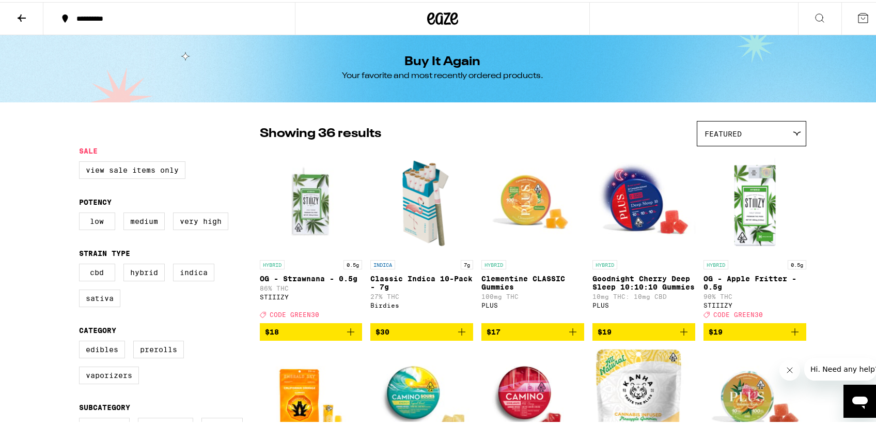
click at [349, 336] on icon "Add to bag" at bounding box center [351, 329] width 12 height 12
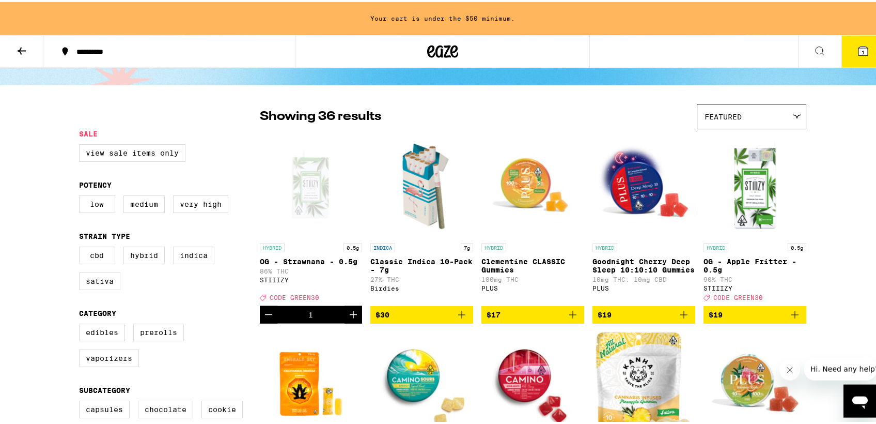
scroll to position [53, 0]
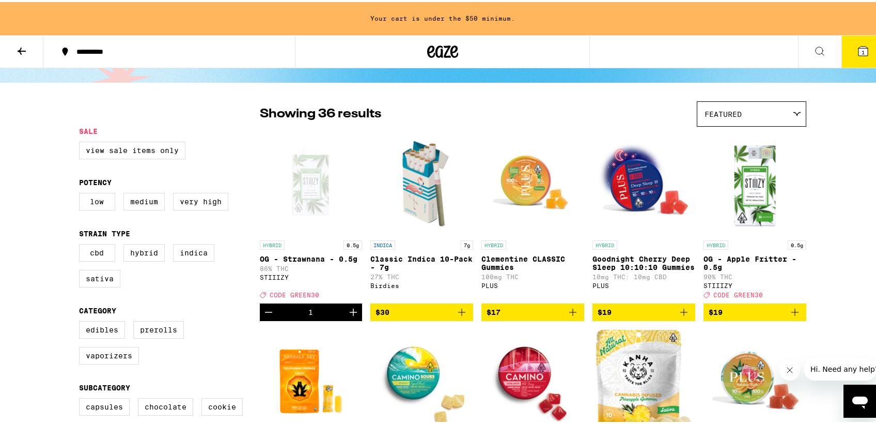
click at [793, 316] on icon "Add to bag" at bounding box center [795, 310] width 12 height 12
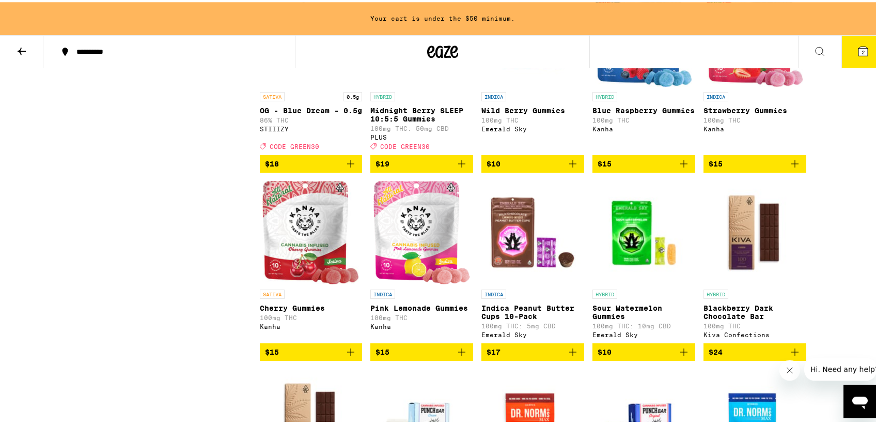
scroll to position [896, 0]
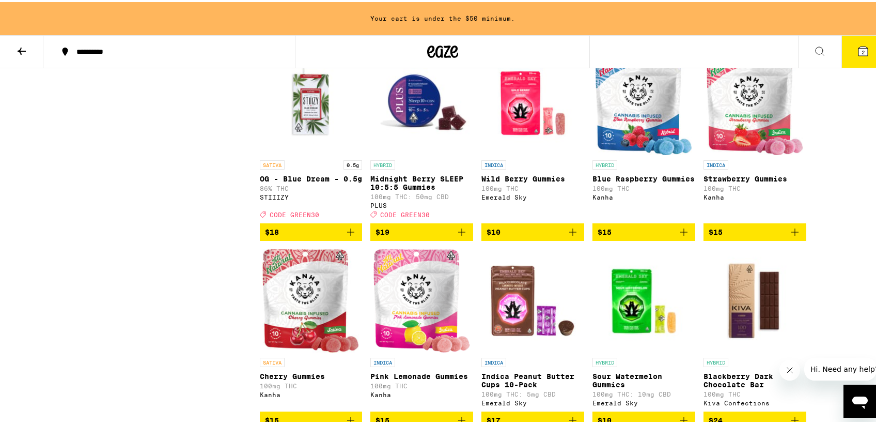
click at [458, 236] on icon "Add to bag" at bounding box center [462, 230] width 12 height 12
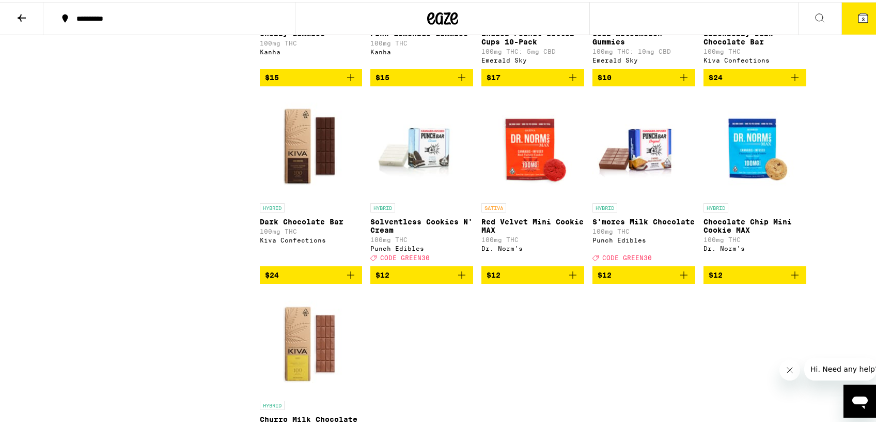
scroll to position [1232, 0]
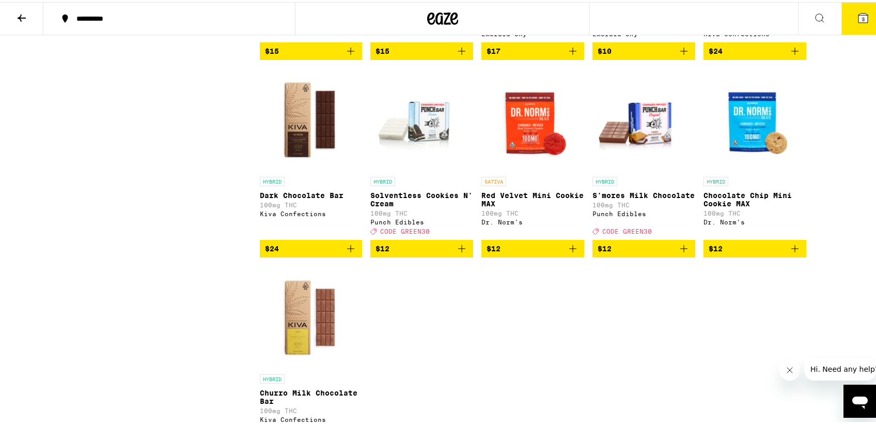
click at [681, 253] on icon "Add to bag" at bounding box center [684, 246] width 12 height 12
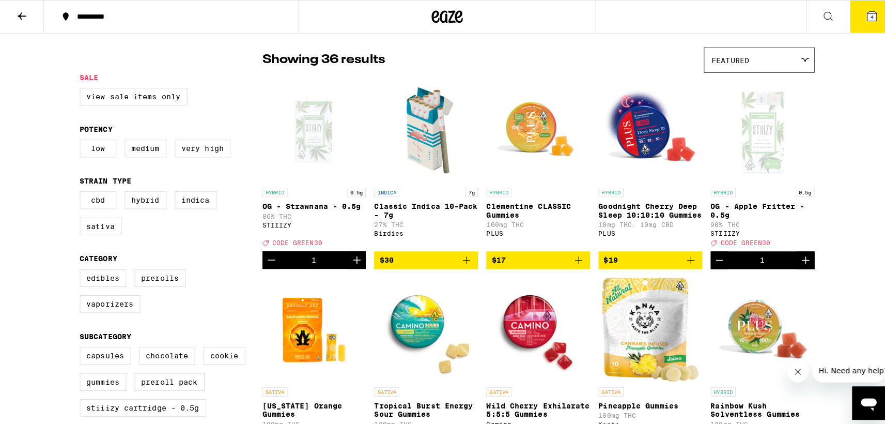
scroll to position [0, 0]
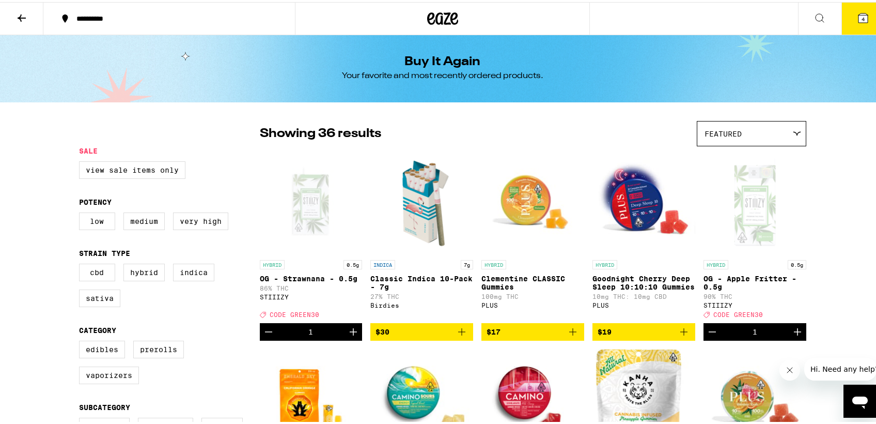
click at [859, 12] on icon at bounding box center [863, 15] width 9 height 9
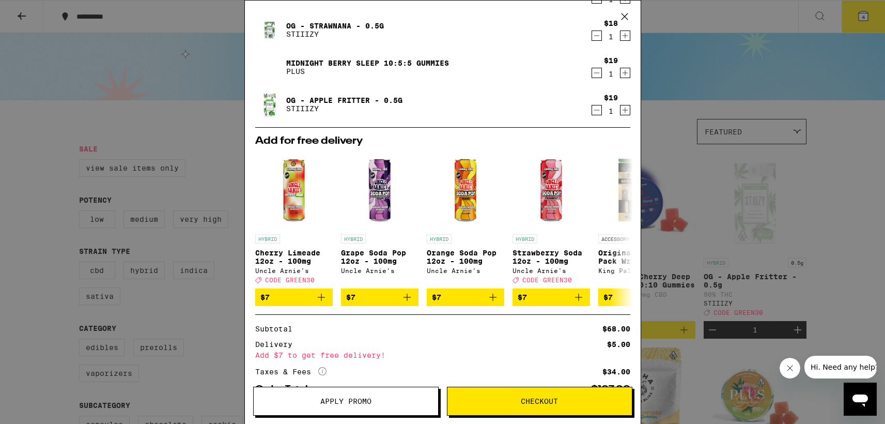
click at [715, 80] on div "Your Cart S'mores Milk Chocolate Punch Edibles $12 1 OG - Strawnana - 0.5g STII…" at bounding box center [442, 212] width 885 height 424
